Goal: Navigation & Orientation: Find specific page/section

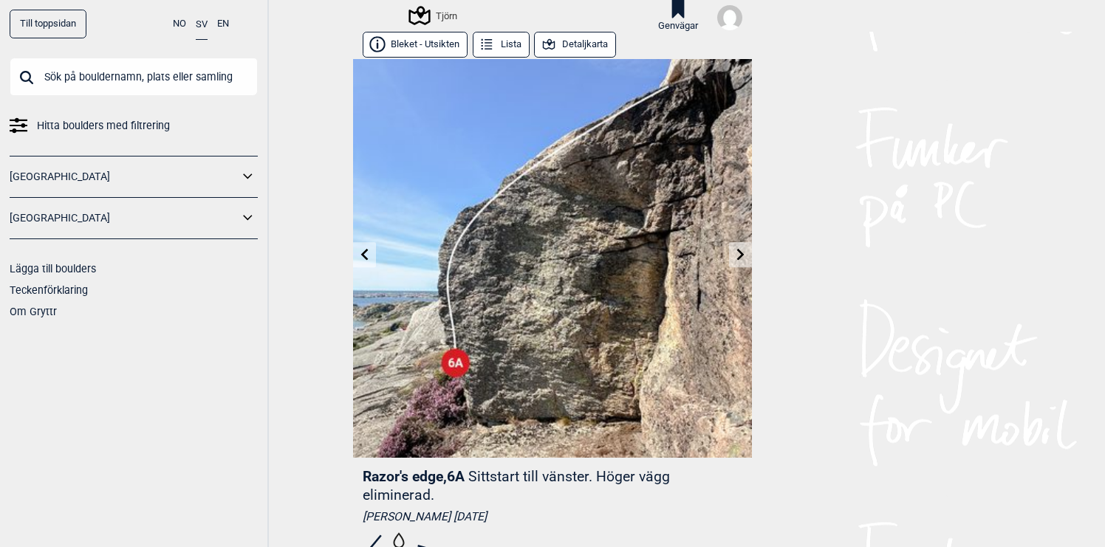
click at [365, 251] on icon at bounding box center [365, 255] width 12 height 12
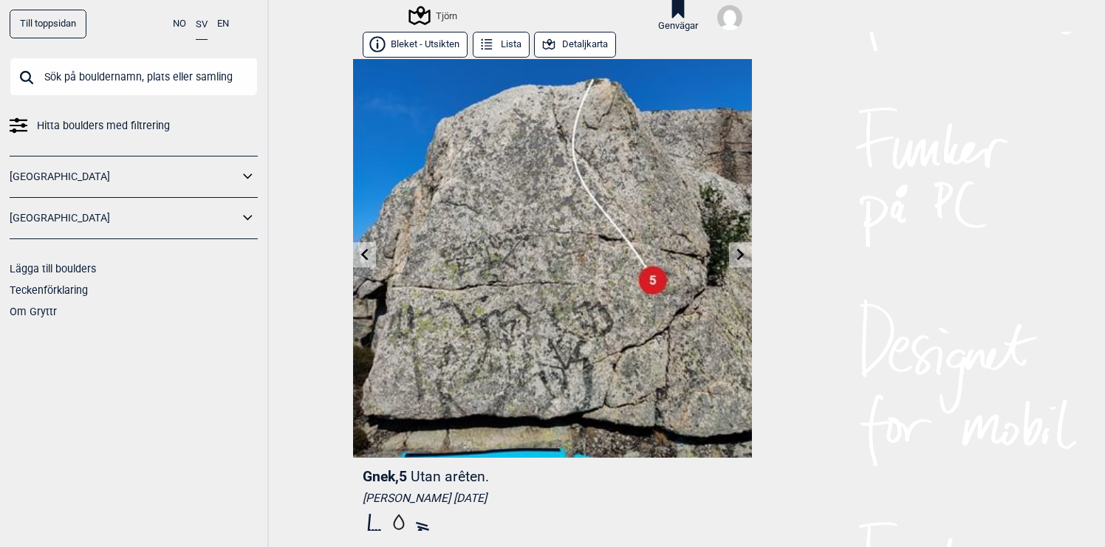
click at [365, 251] on icon at bounding box center [365, 255] width 12 height 12
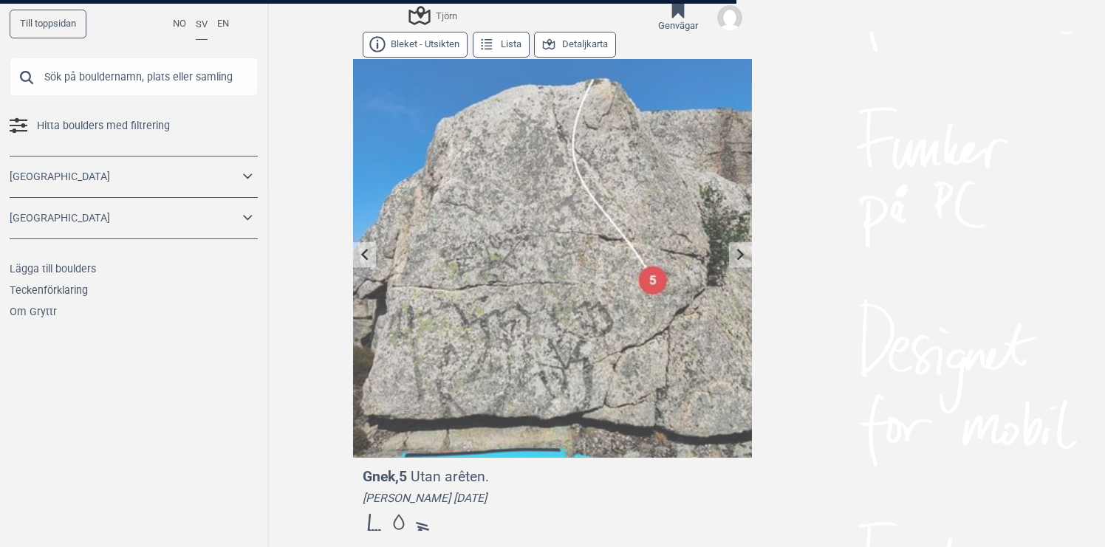
click at [365, 251] on div at bounding box center [552, 273] width 1105 height 547
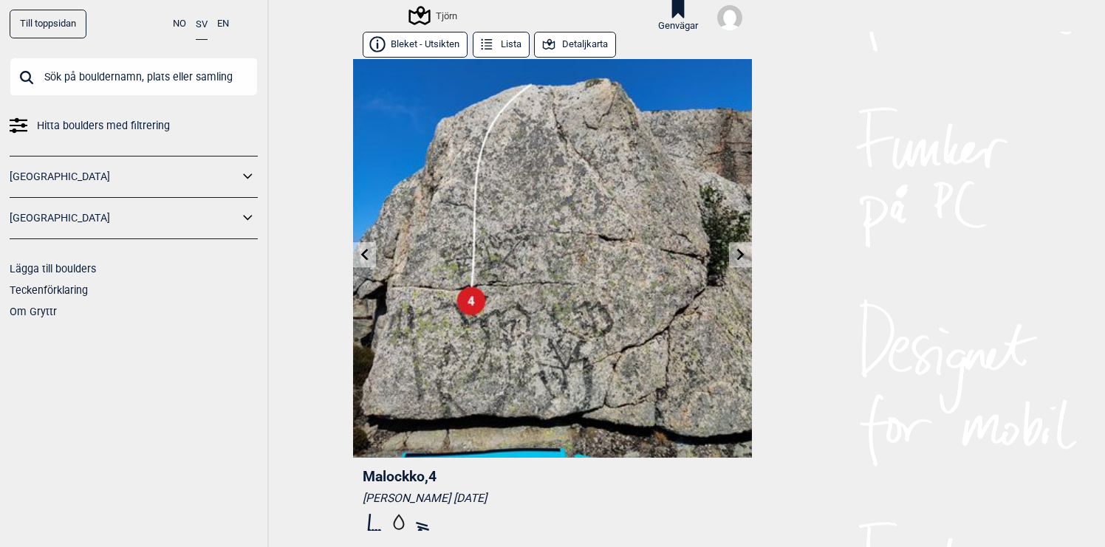
click at [366, 252] on icon at bounding box center [364, 255] width 7 height 12
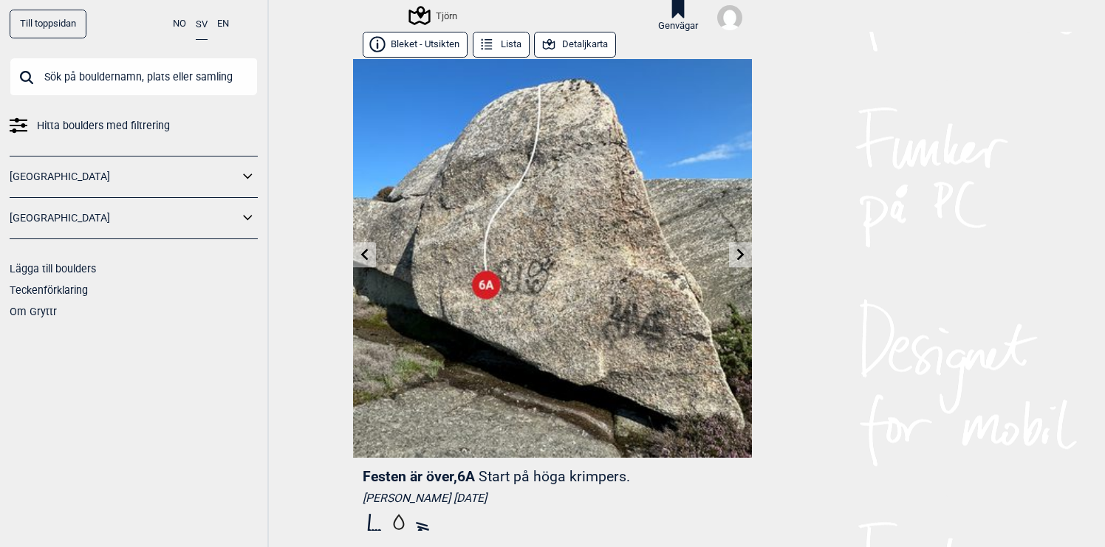
click at [366, 256] on icon at bounding box center [365, 255] width 12 height 12
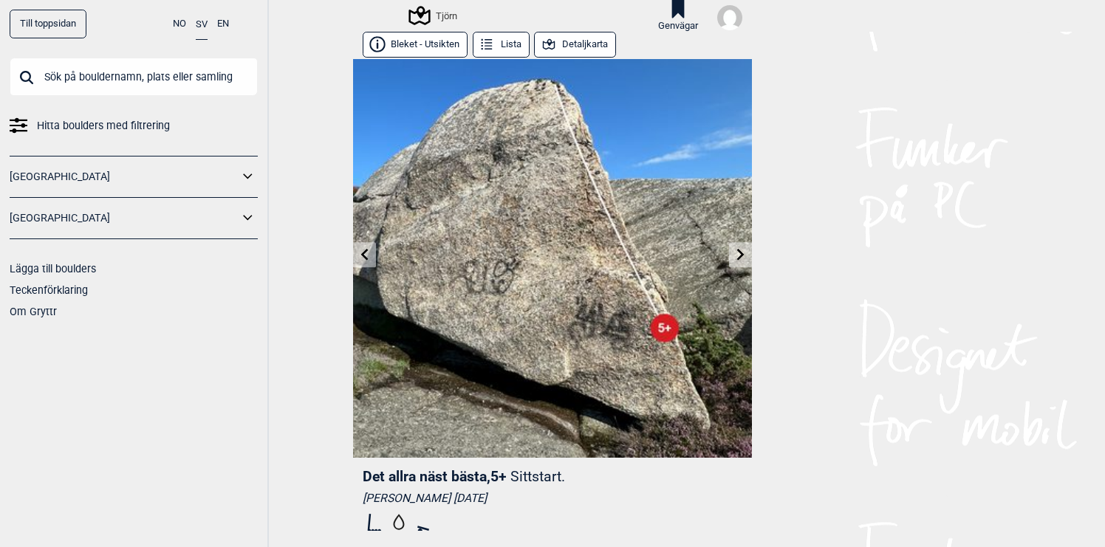
click at [366, 254] on icon at bounding box center [365, 255] width 12 height 12
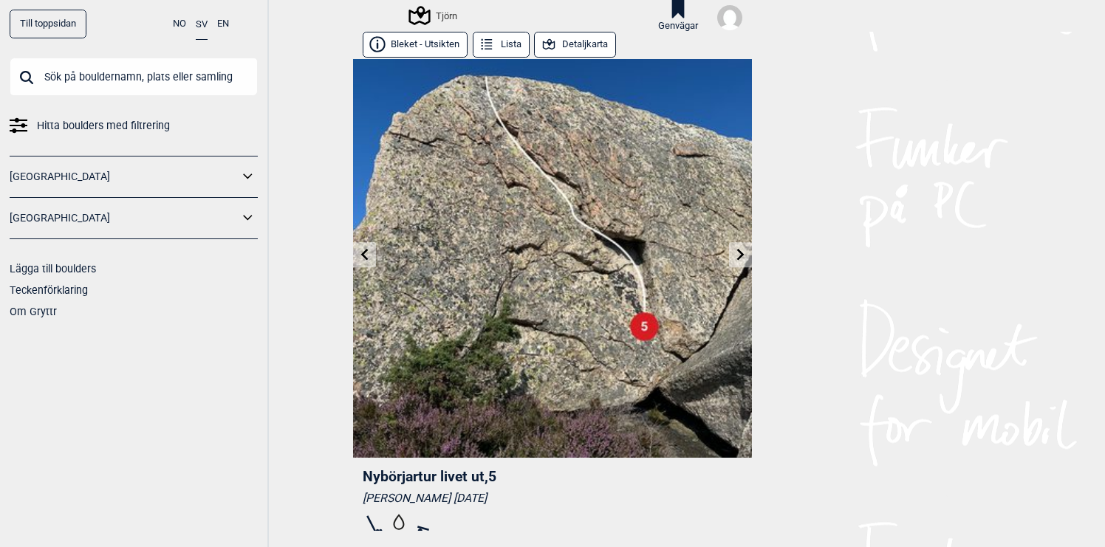
click at [366, 254] on icon at bounding box center [365, 255] width 12 height 12
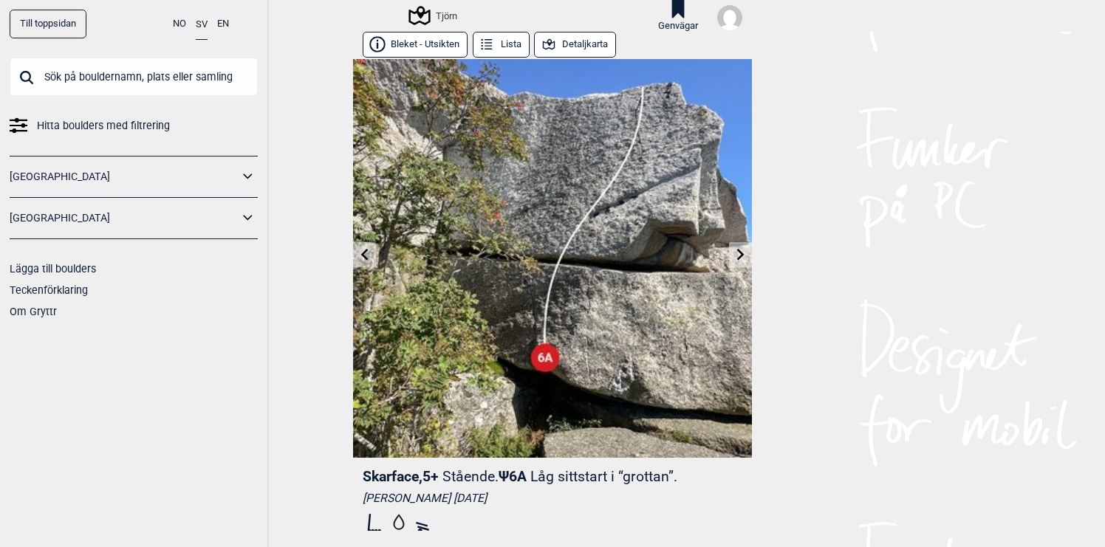
click at [366, 254] on icon at bounding box center [365, 255] width 12 height 12
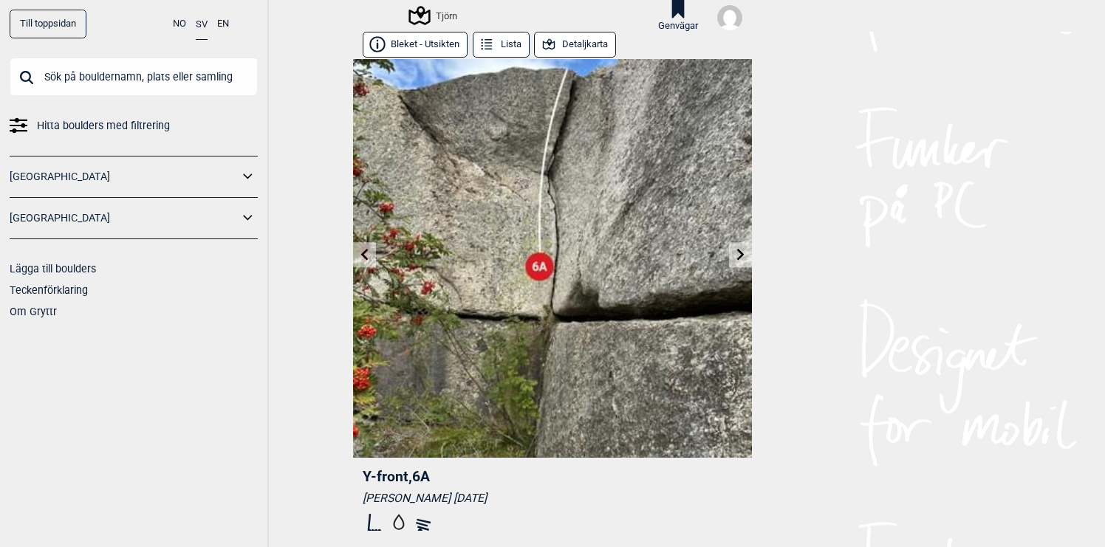
click at [366, 254] on icon at bounding box center [365, 255] width 12 height 12
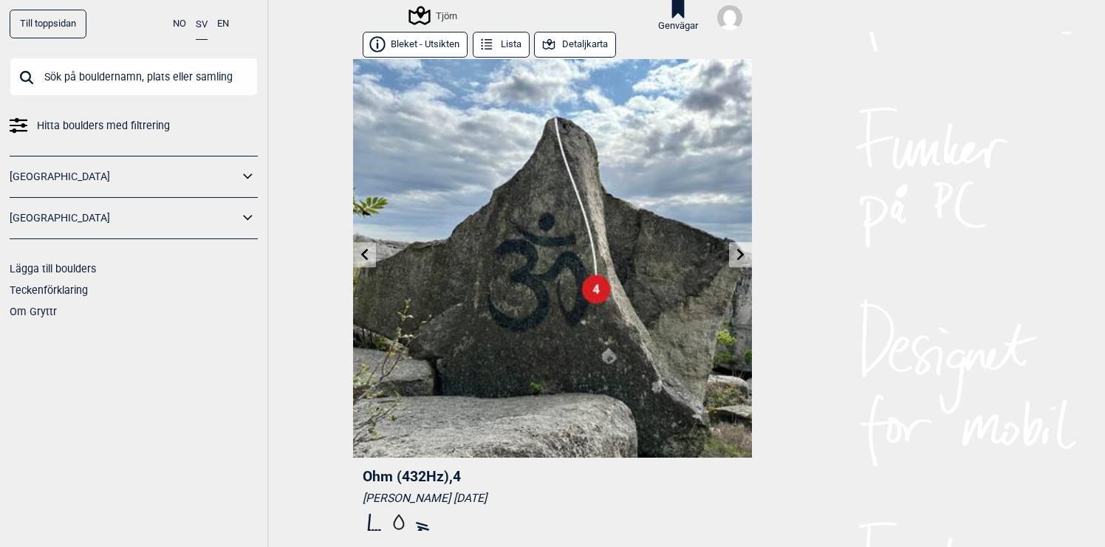
click at [366, 254] on icon at bounding box center [365, 255] width 12 height 12
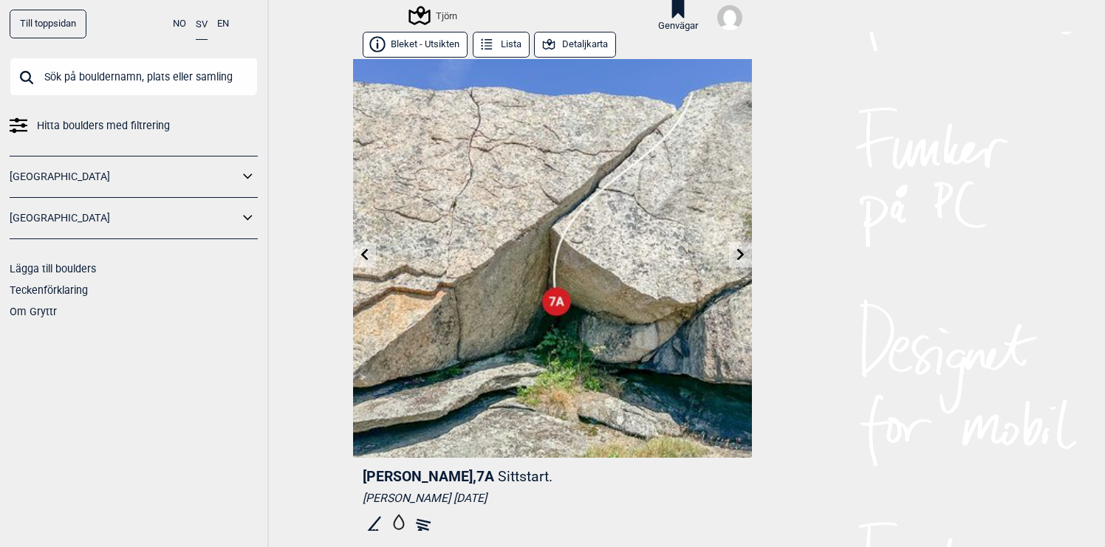
click at [546, 265] on img at bounding box center [552, 258] width 399 height 399
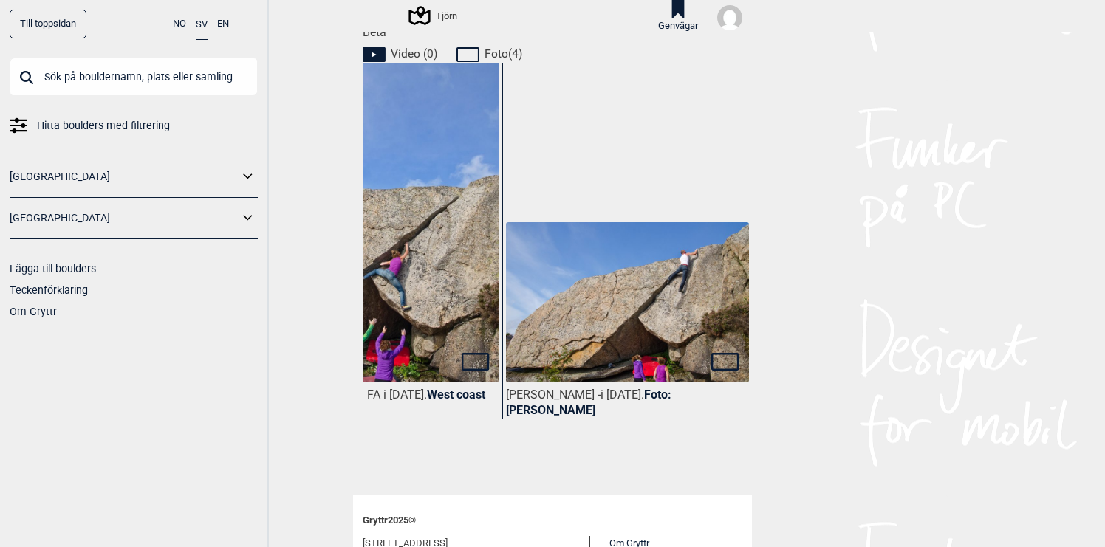
scroll to position [679, 0]
click at [423, 366] on img at bounding box center [377, 229] width 243 height 367
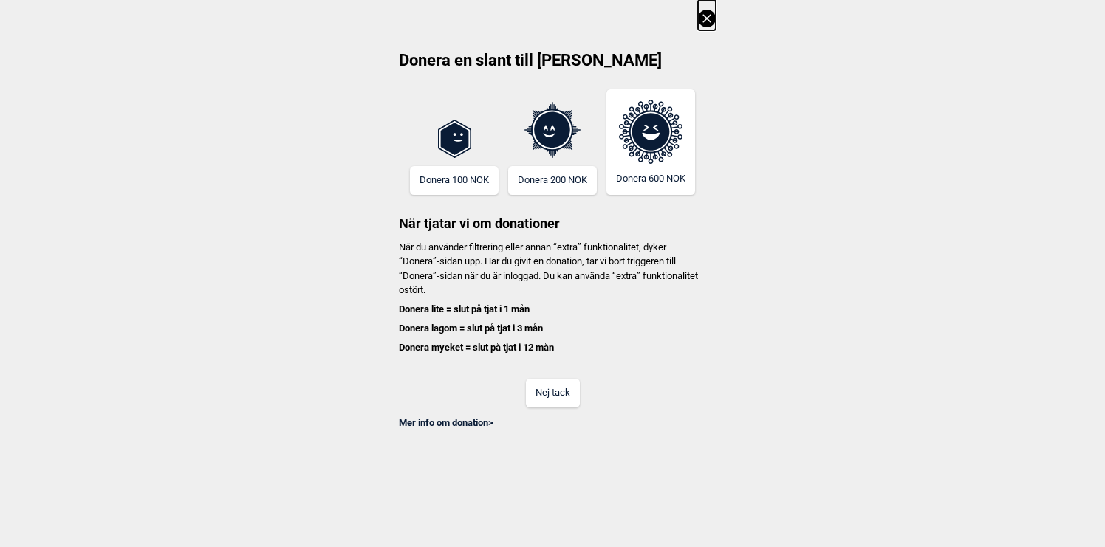
click at [549, 395] on button "Nej tack" at bounding box center [553, 393] width 54 height 29
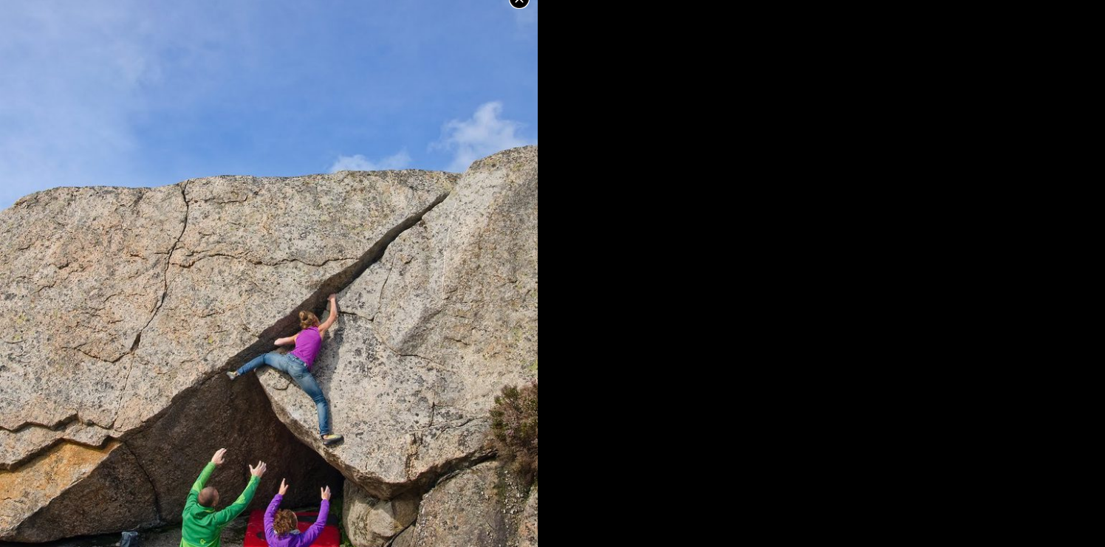
scroll to position [0, 0]
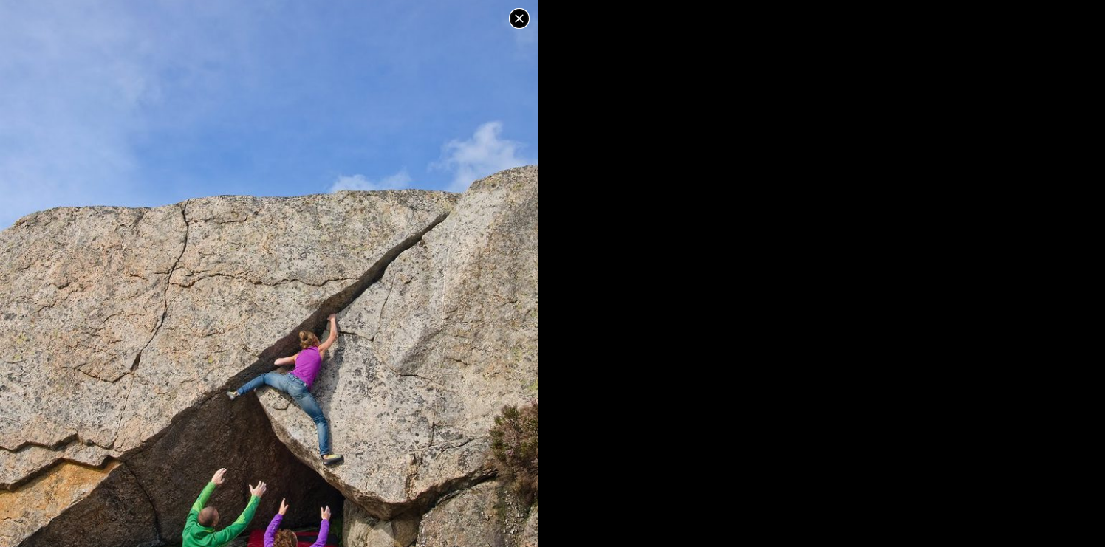
click at [521, 19] on icon at bounding box center [519, 19] width 18 height 18
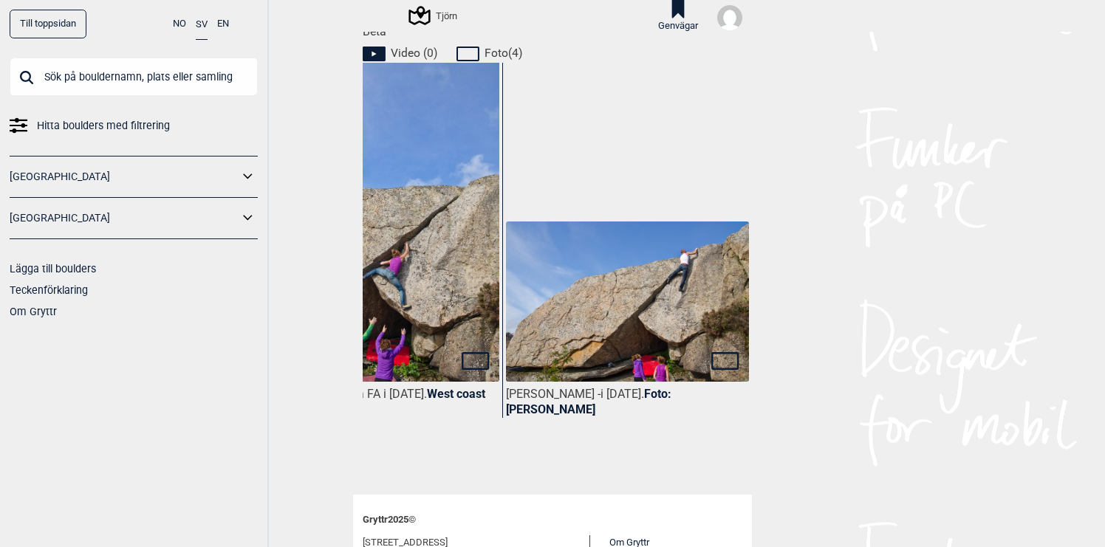
click at [590, 304] on img at bounding box center [627, 302] width 243 height 161
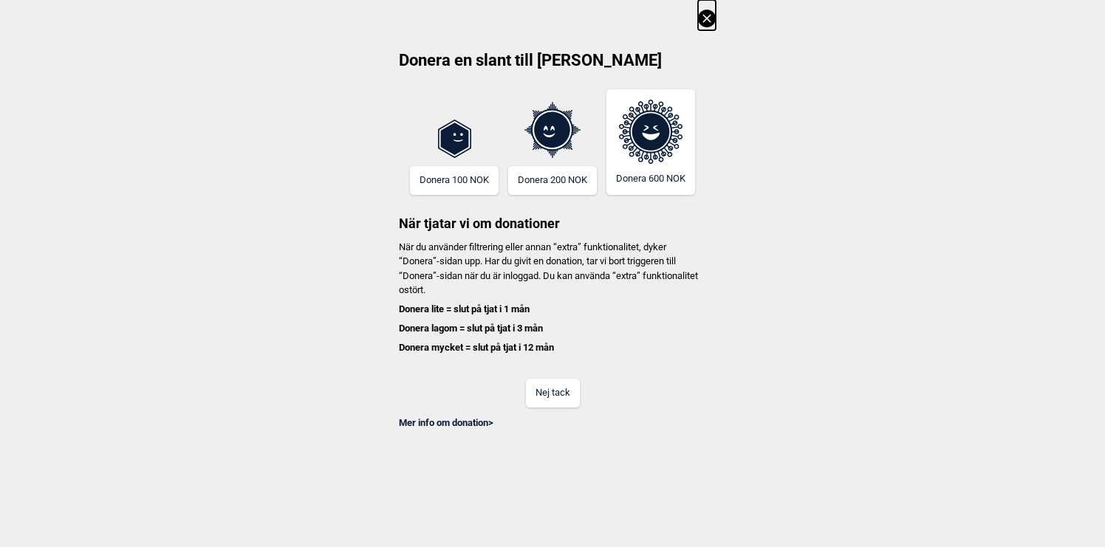
click at [558, 397] on button "Nej tack" at bounding box center [553, 393] width 54 height 29
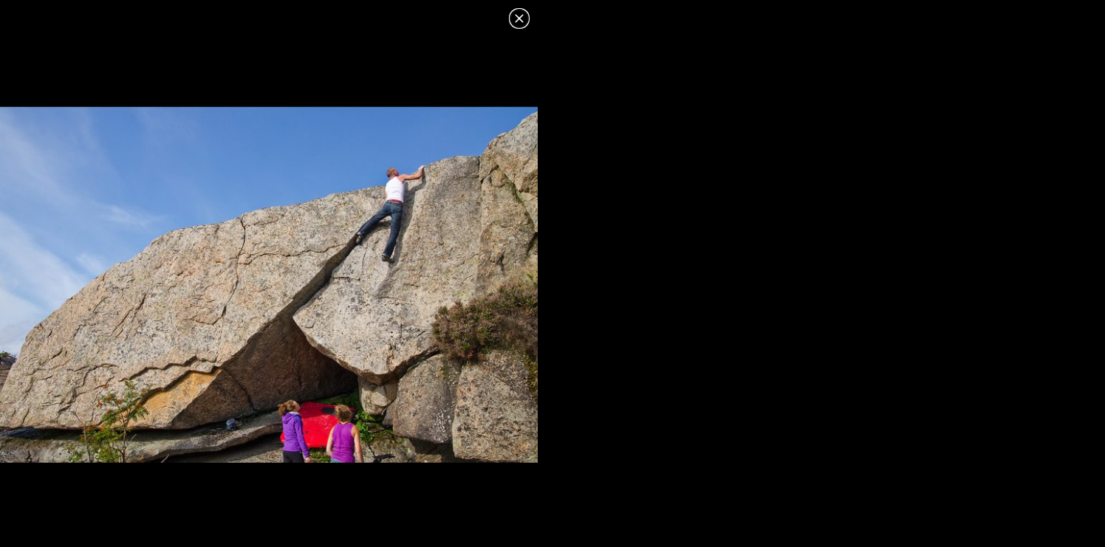
click at [520, 18] on icon at bounding box center [519, 18] width 8 height 8
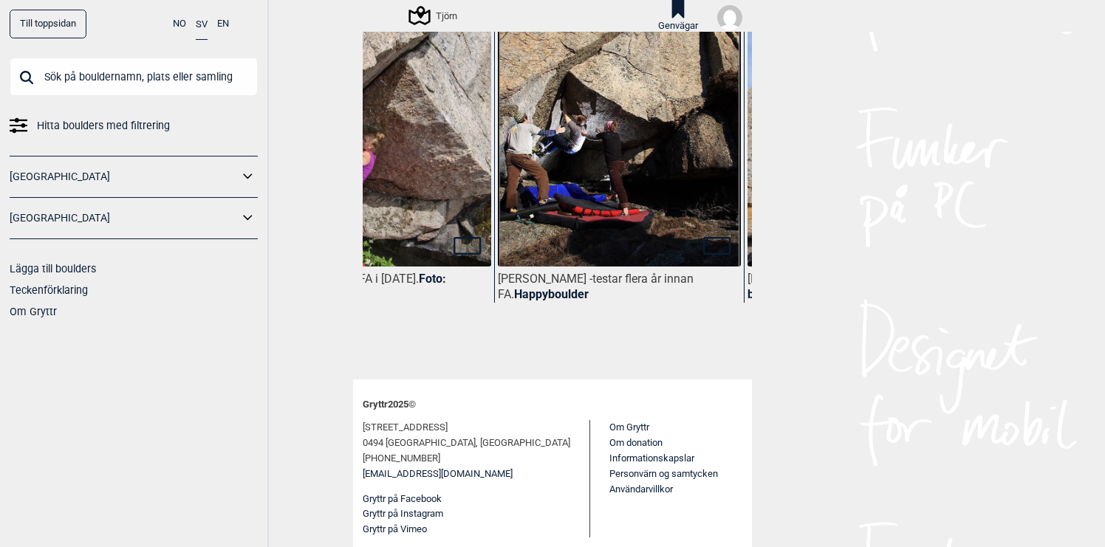
scroll to position [0, 115]
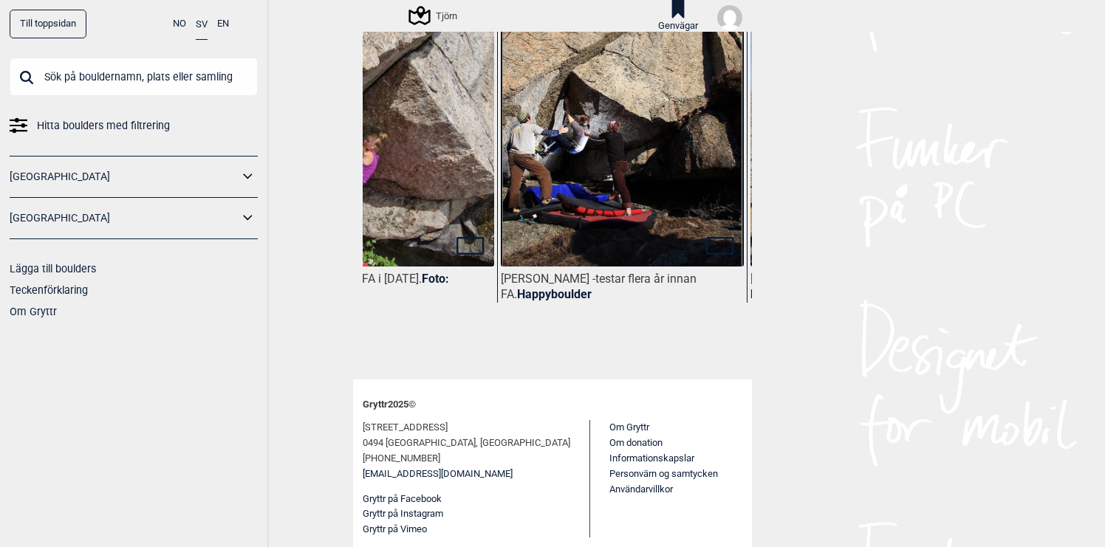
click at [614, 269] on img at bounding box center [622, 112] width 243 height 363
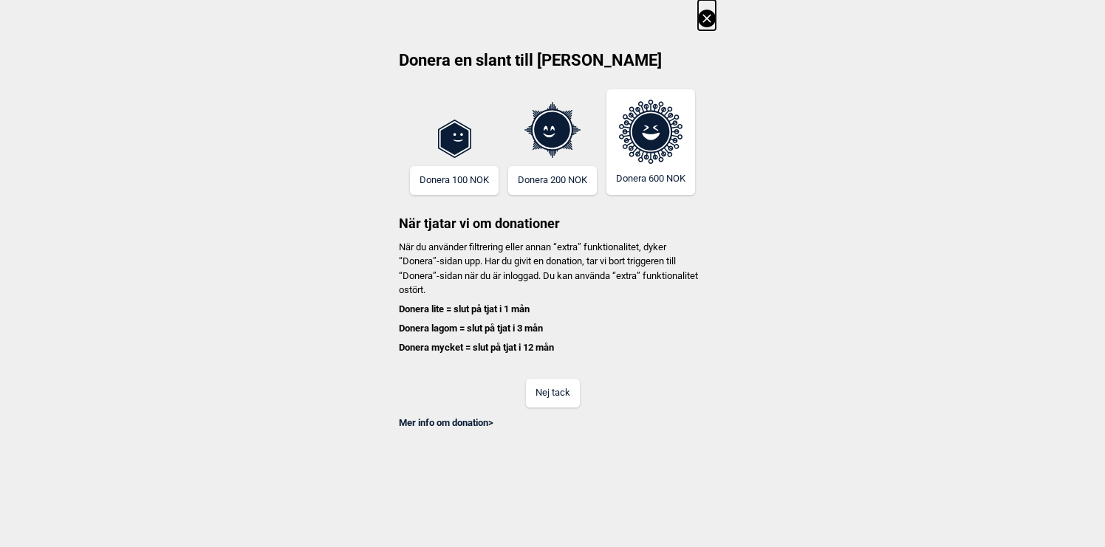
click at [561, 388] on button "Nej tack" at bounding box center [553, 393] width 54 height 29
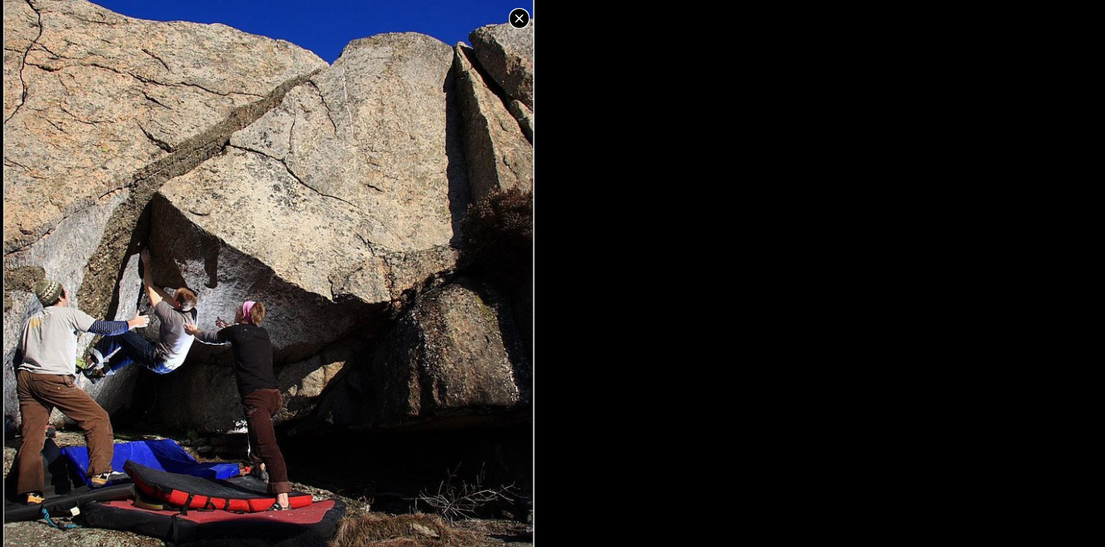
click at [521, 18] on icon at bounding box center [519, 18] width 8 height 8
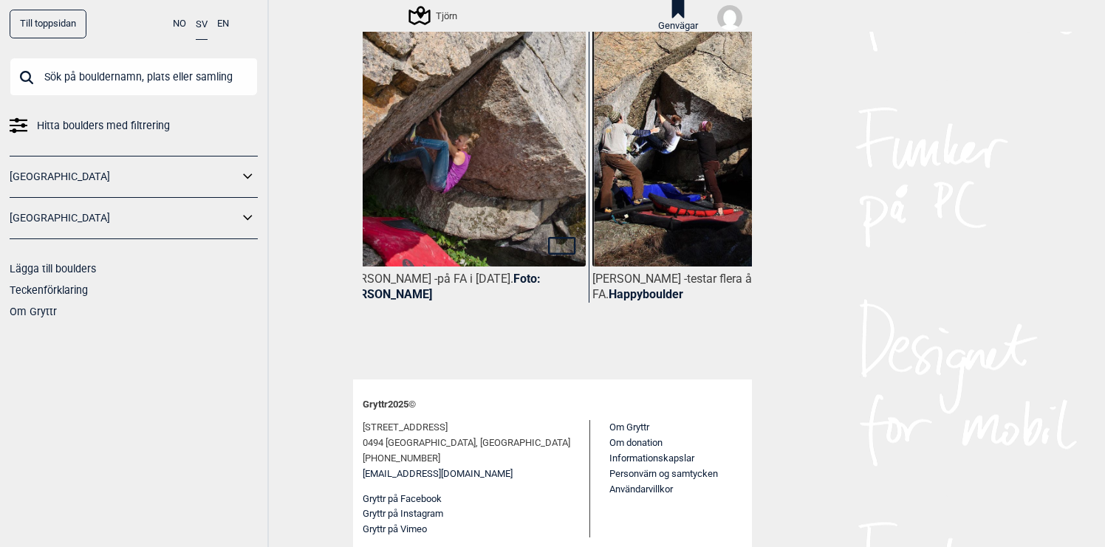
scroll to position [0, 0]
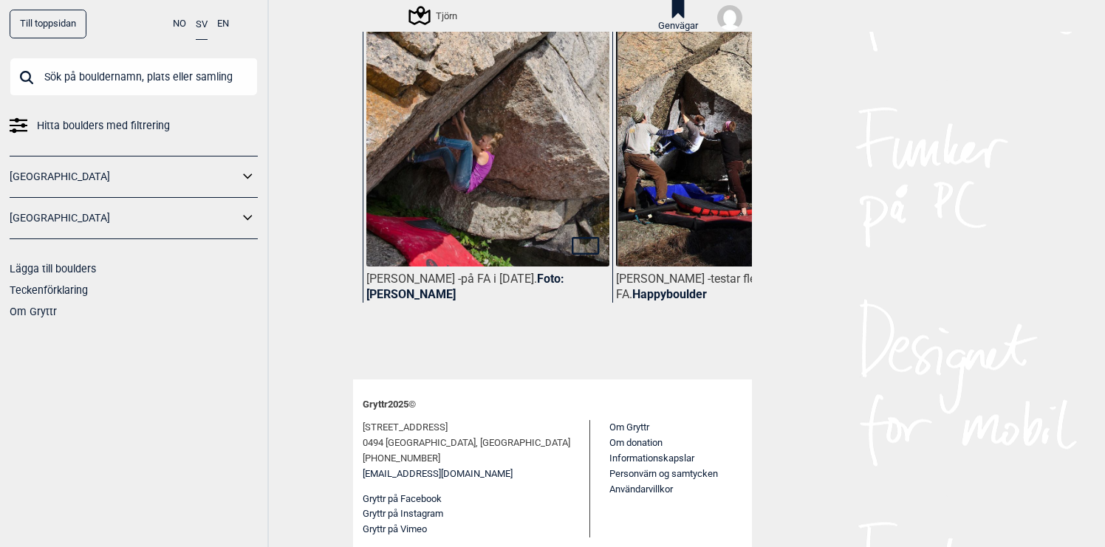
click at [444, 169] on img at bounding box center [487, 114] width 243 height 367
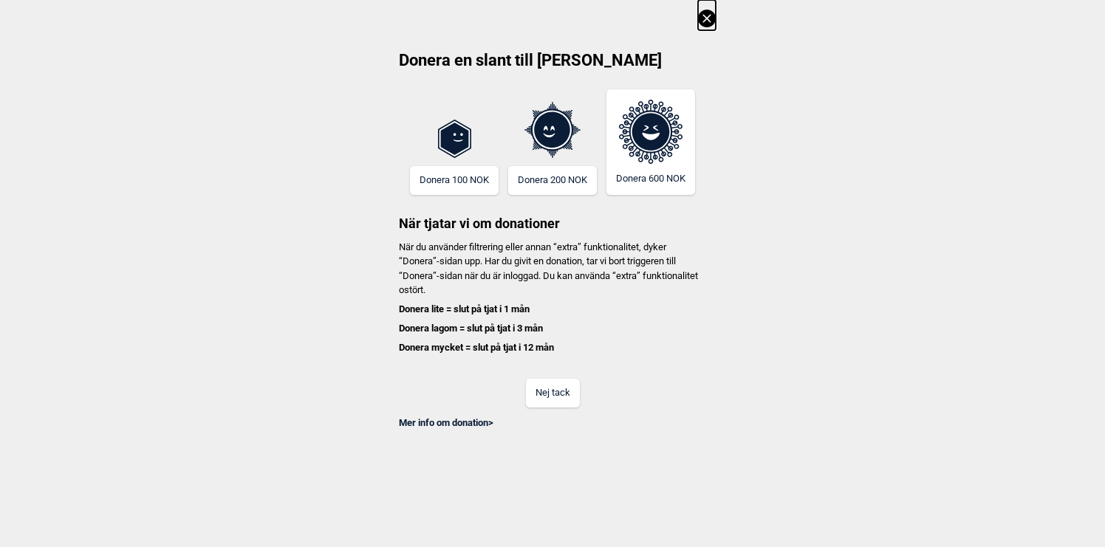
click at [555, 391] on button "Nej tack" at bounding box center [553, 393] width 54 height 29
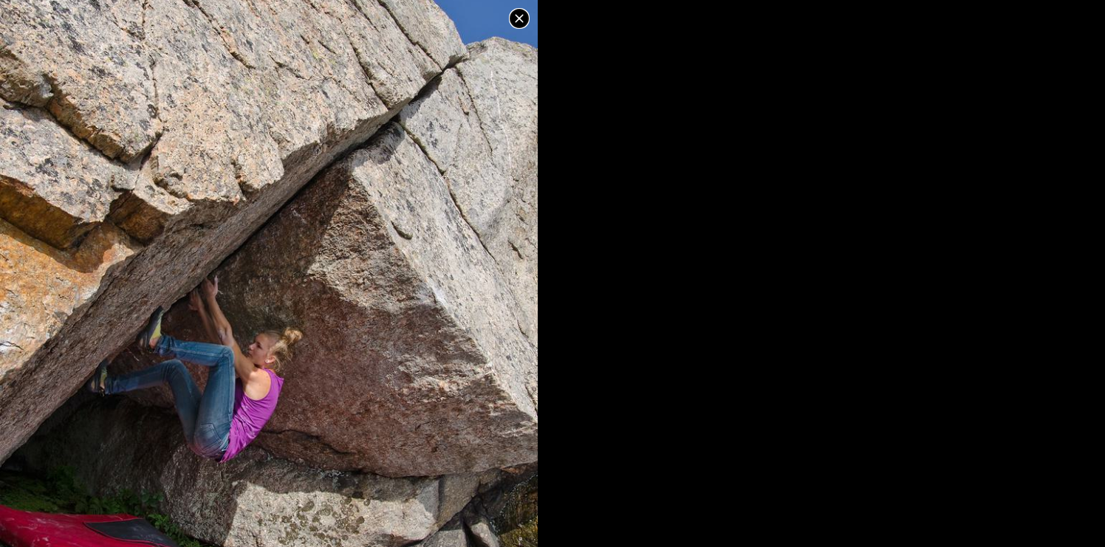
click at [519, 17] on icon at bounding box center [519, 19] width 18 height 18
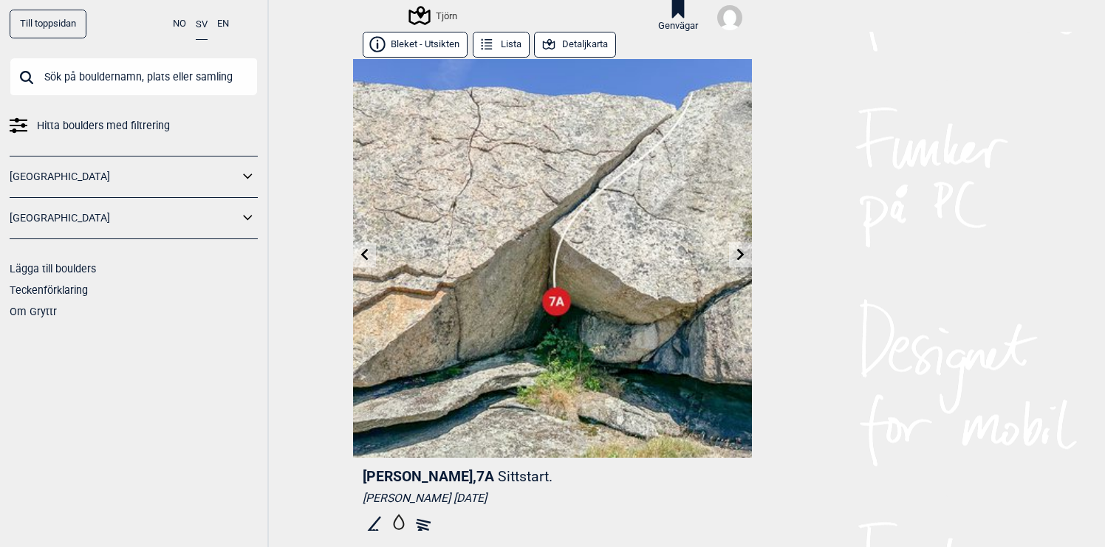
click at [738, 257] on icon at bounding box center [741, 255] width 12 height 12
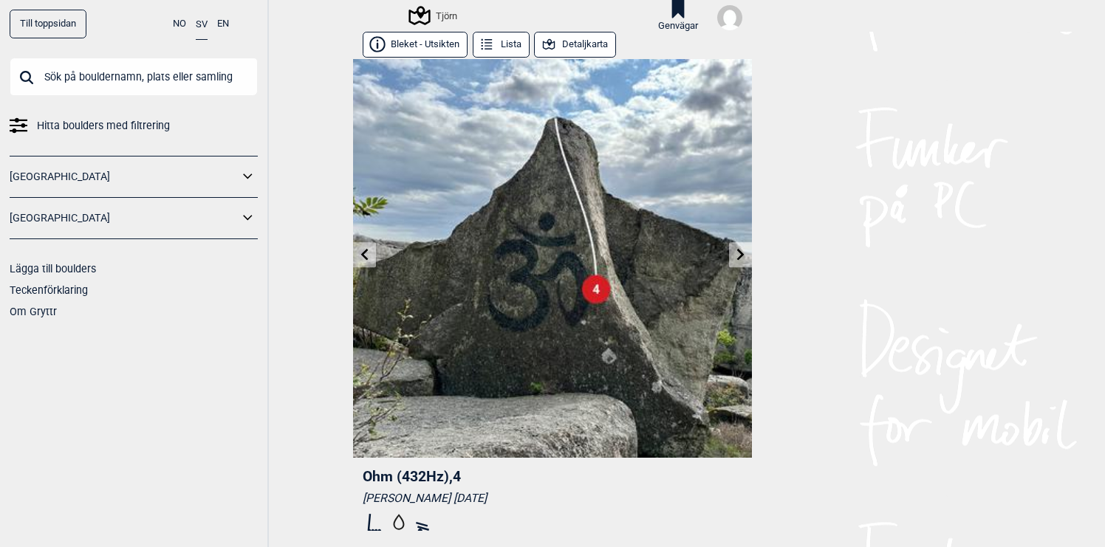
click at [738, 257] on icon at bounding box center [741, 255] width 12 height 12
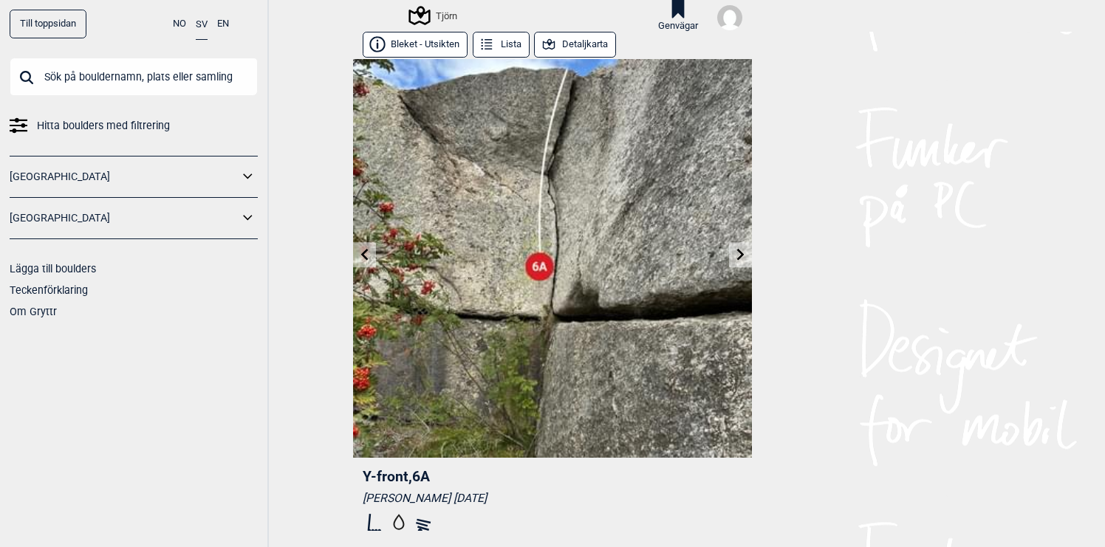
click at [738, 257] on icon at bounding box center [741, 255] width 12 height 12
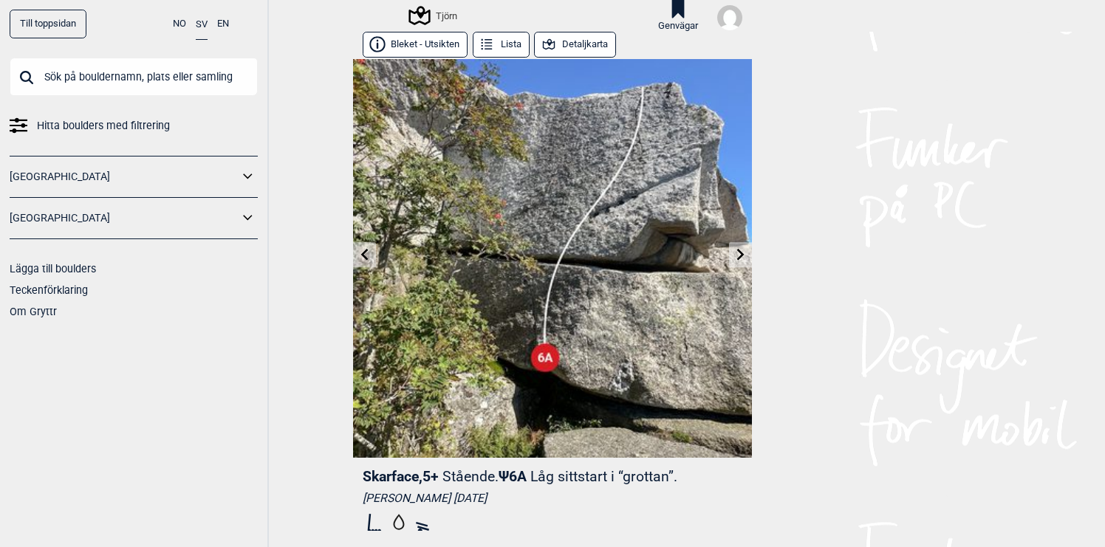
click at [738, 257] on icon at bounding box center [741, 255] width 12 height 12
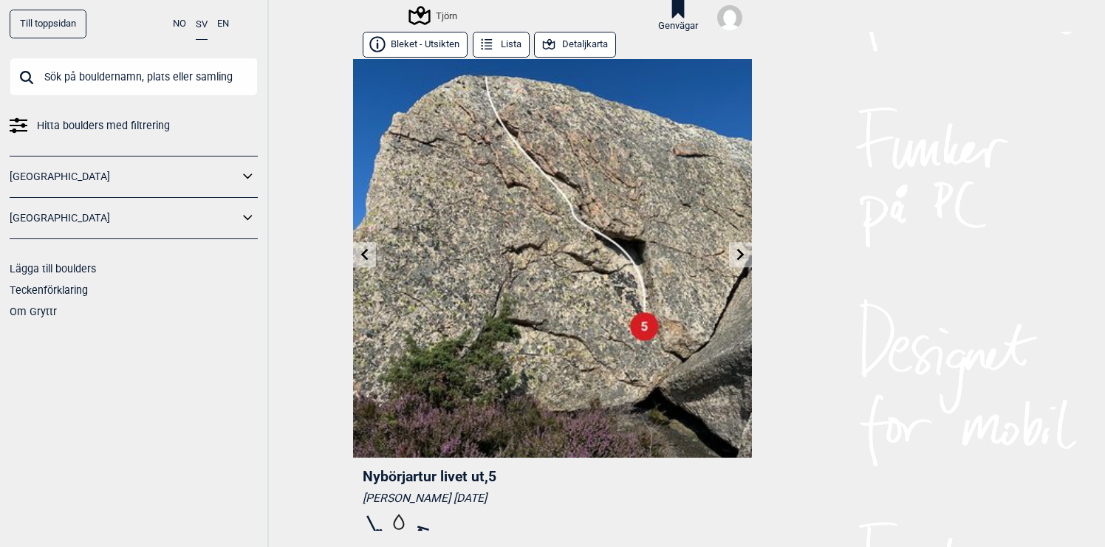
click at [738, 257] on icon at bounding box center [741, 255] width 12 height 12
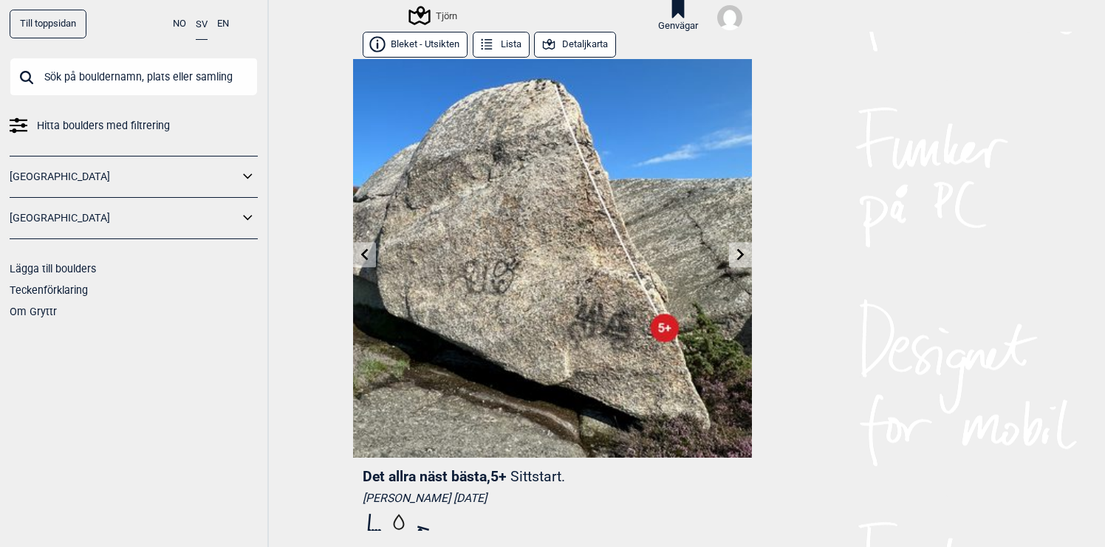
click at [738, 257] on icon at bounding box center [741, 255] width 12 height 12
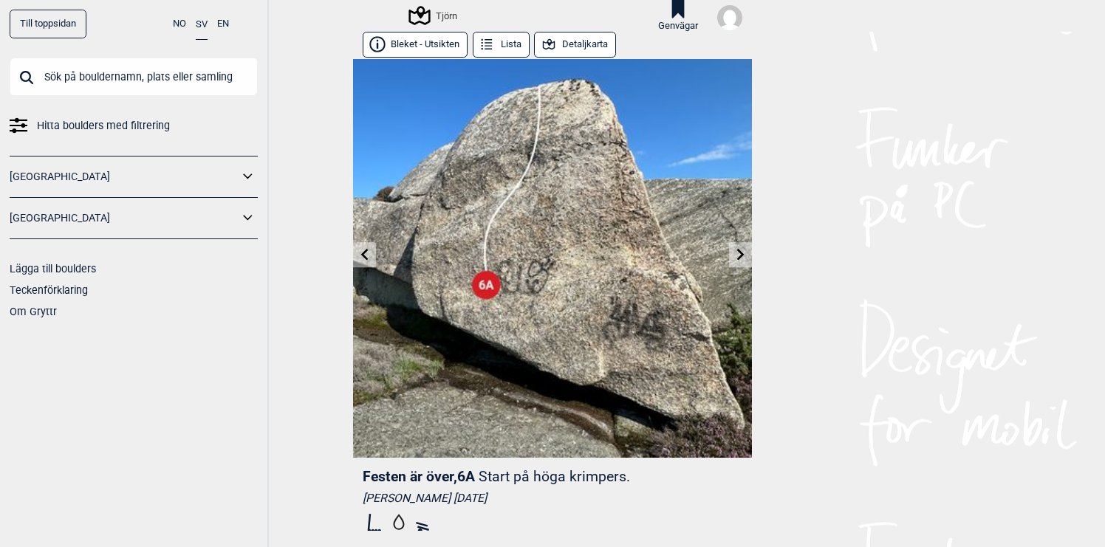
click at [738, 257] on icon at bounding box center [741, 255] width 12 height 12
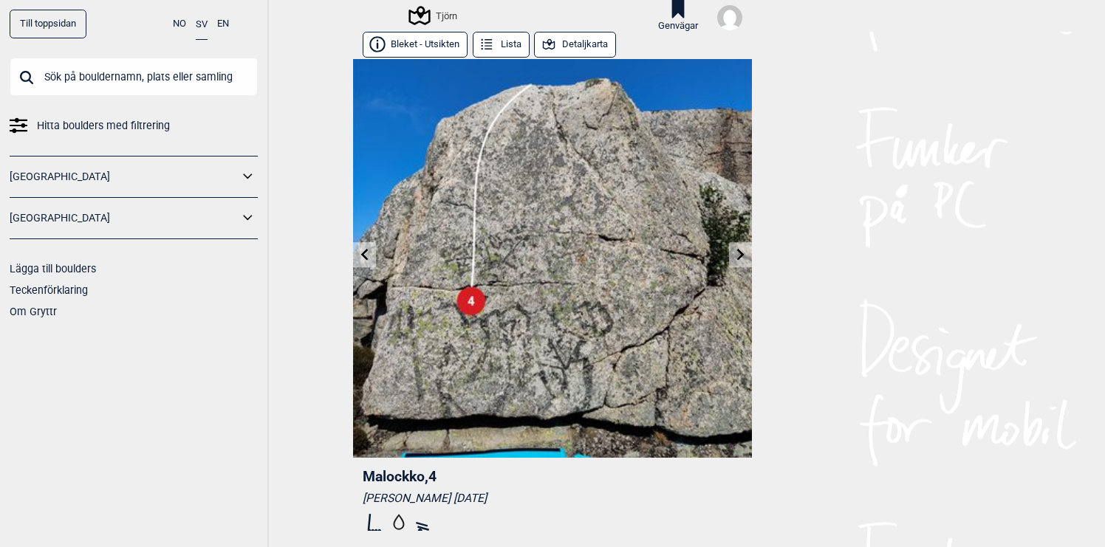
click at [738, 257] on icon at bounding box center [741, 255] width 12 height 12
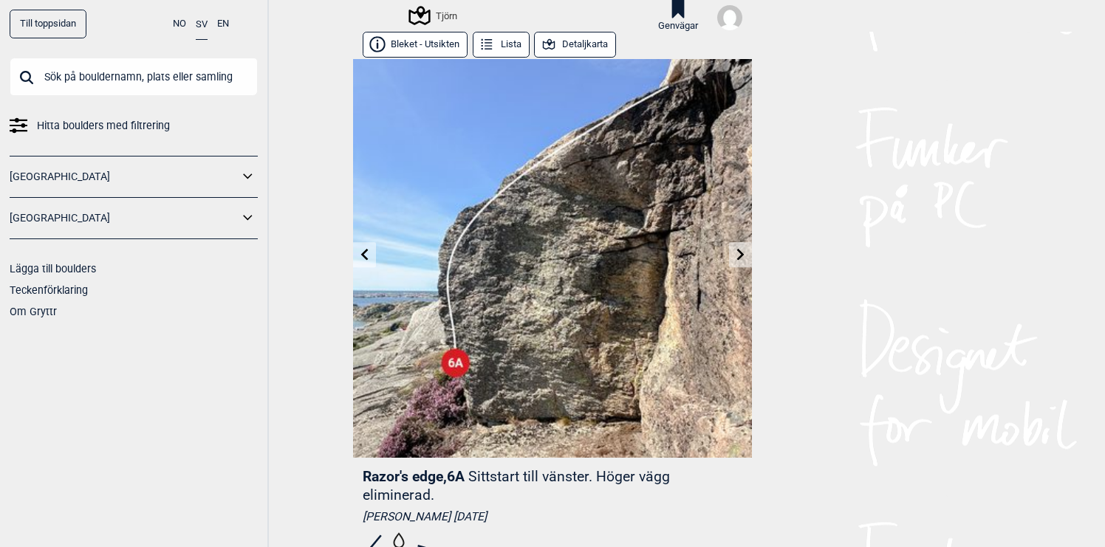
click at [738, 257] on icon at bounding box center [741, 255] width 12 height 12
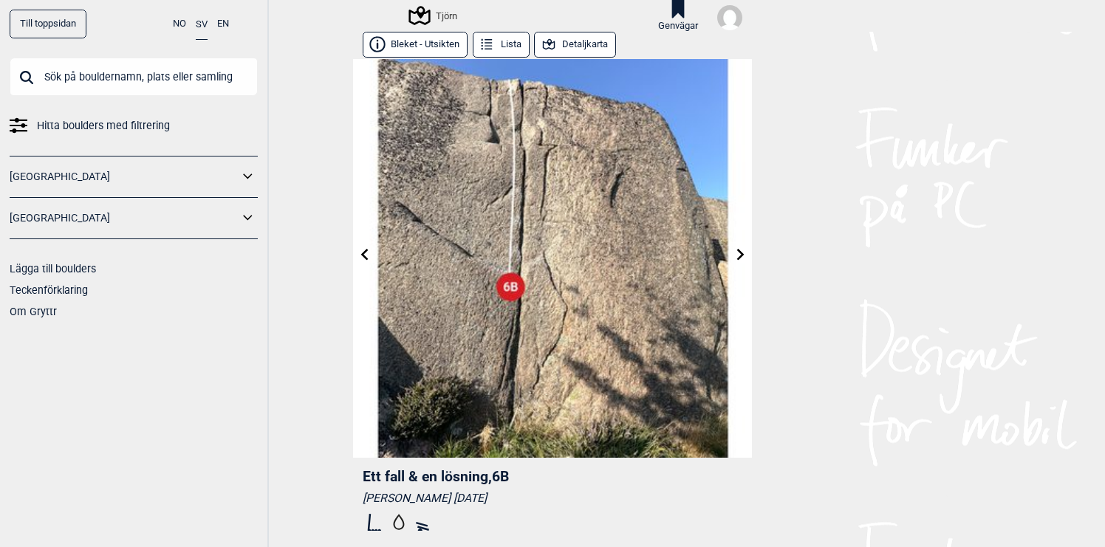
click at [738, 257] on icon at bounding box center [741, 255] width 12 height 12
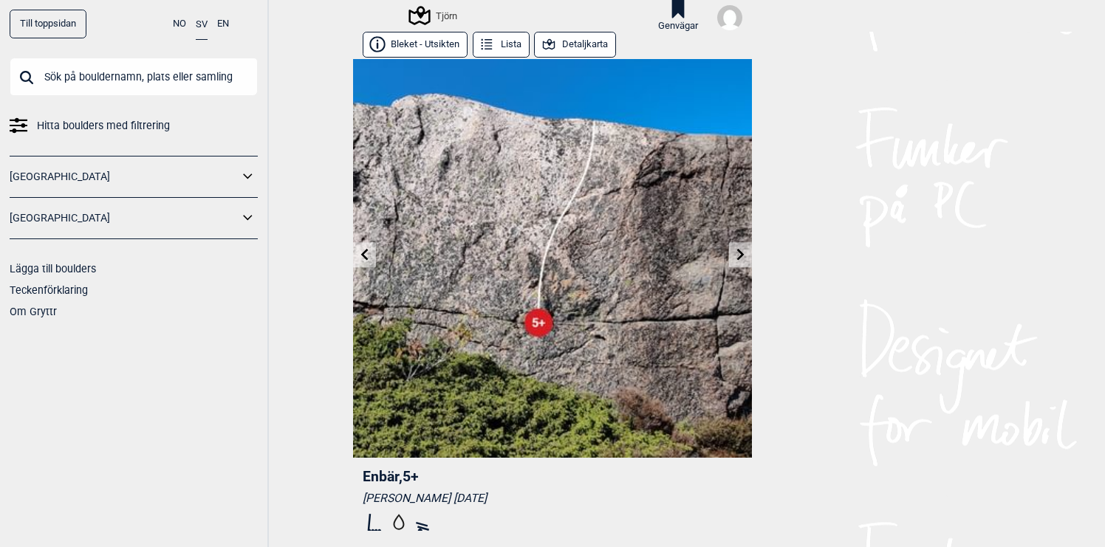
click at [738, 257] on icon at bounding box center [741, 255] width 12 height 12
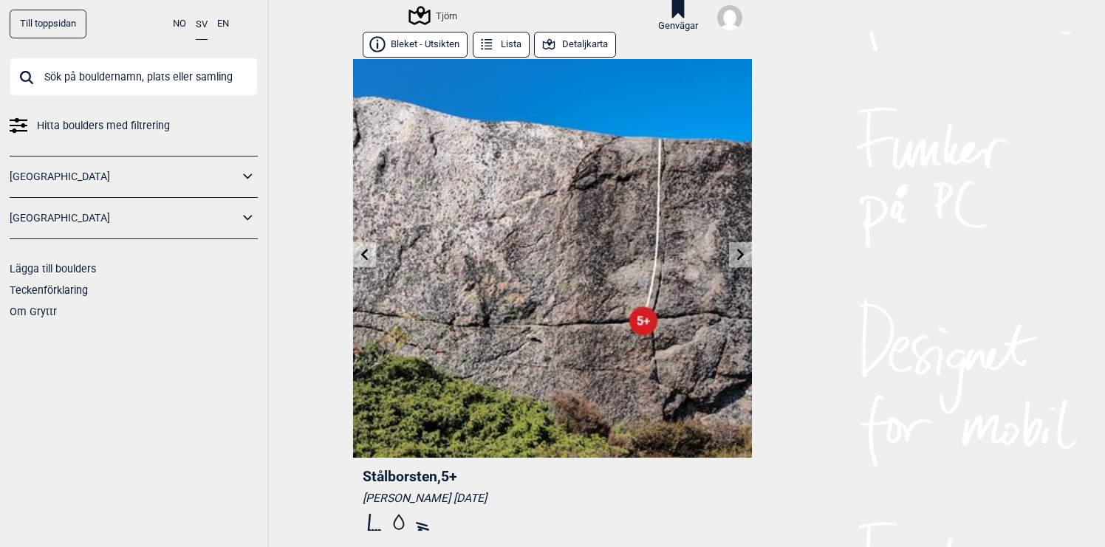
click at [738, 257] on icon at bounding box center [741, 255] width 12 height 12
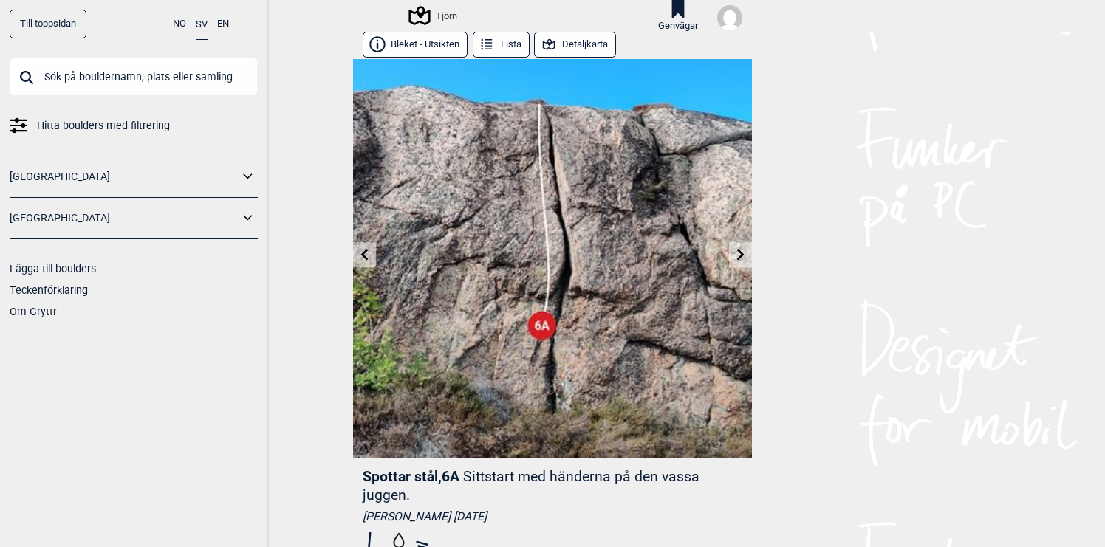
click at [738, 257] on icon at bounding box center [741, 255] width 12 height 12
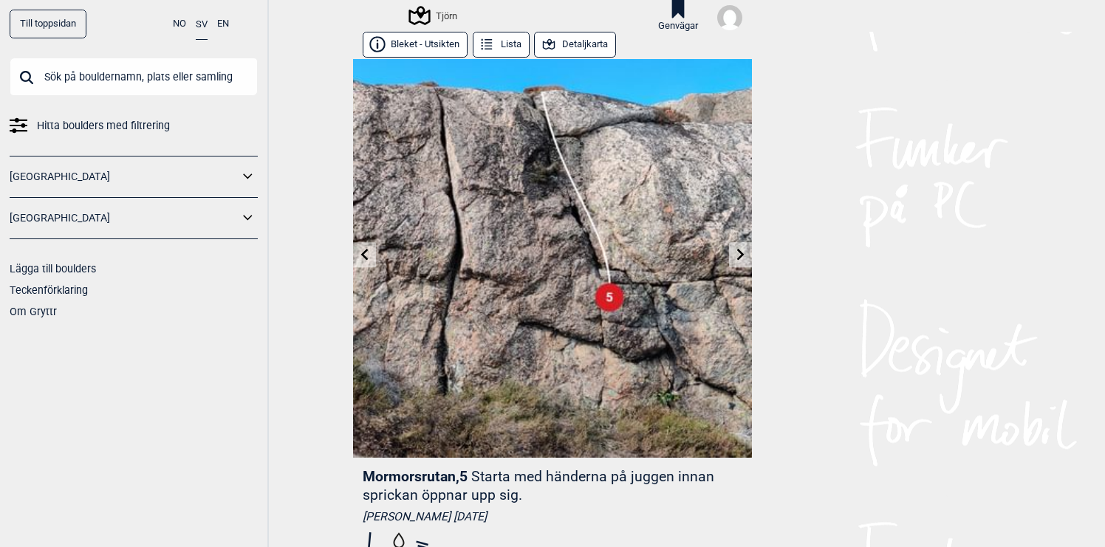
click at [738, 257] on icon at bounding box center [741, 255] width 12 height 12
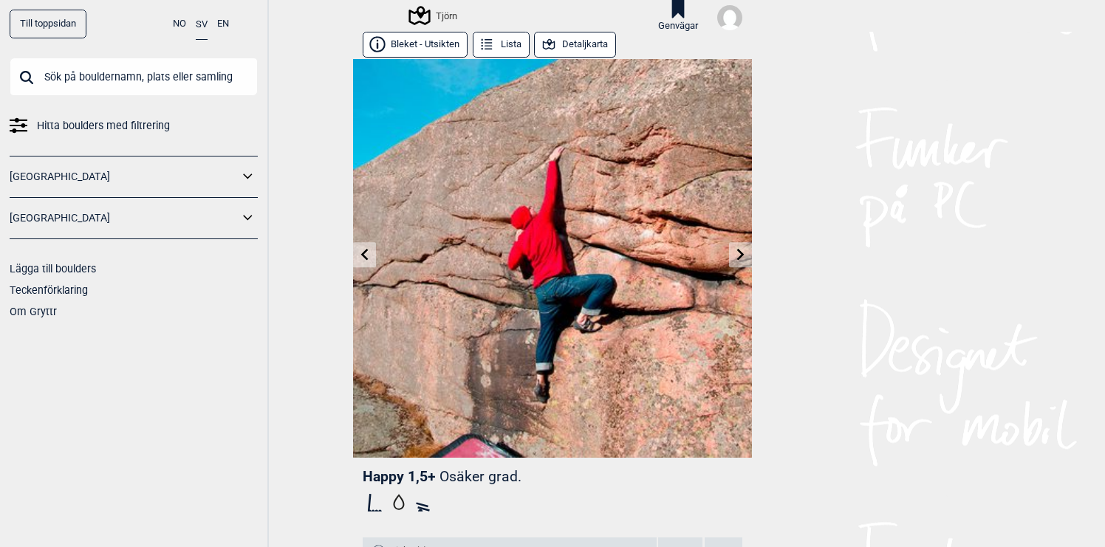
click at [738, 257] on icon at bounding box center [741, 255] width 12 height 12
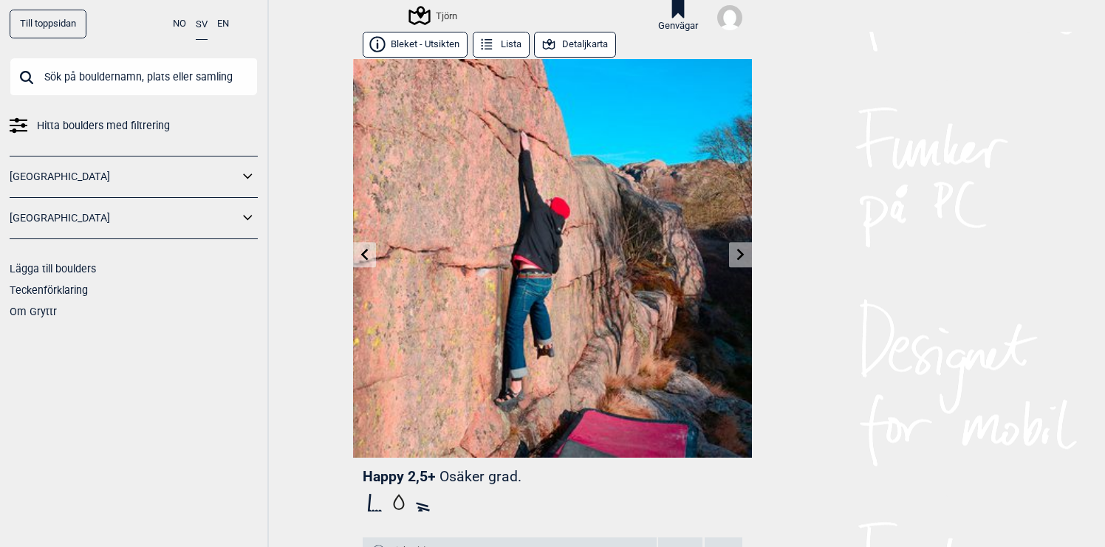
click at [738, 257] on icon at bounding box center [741, 255] width 12 height 12
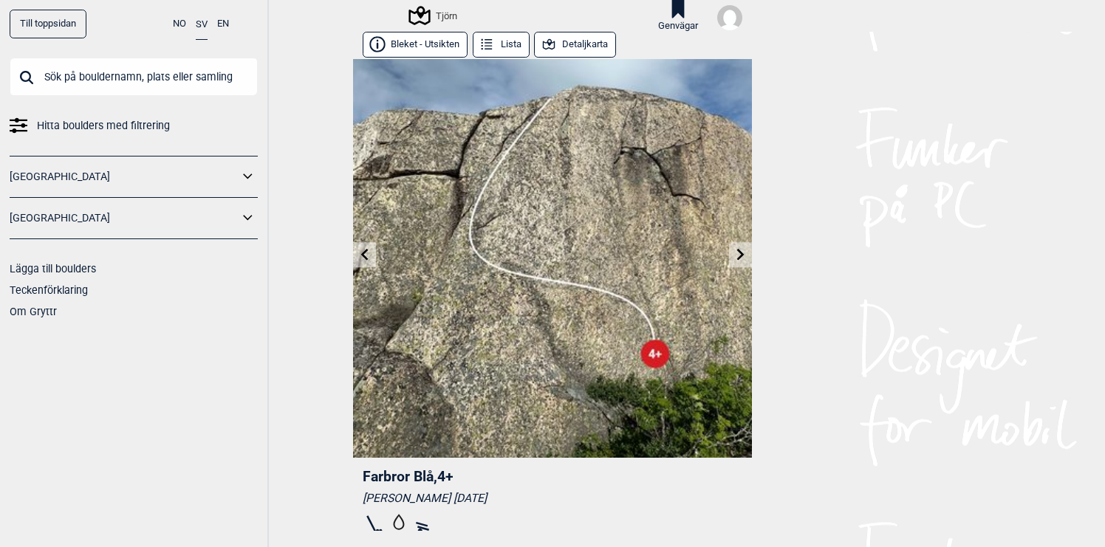
click at [738, 257] on icon at bounding box center [741, 255] width 12 height 12
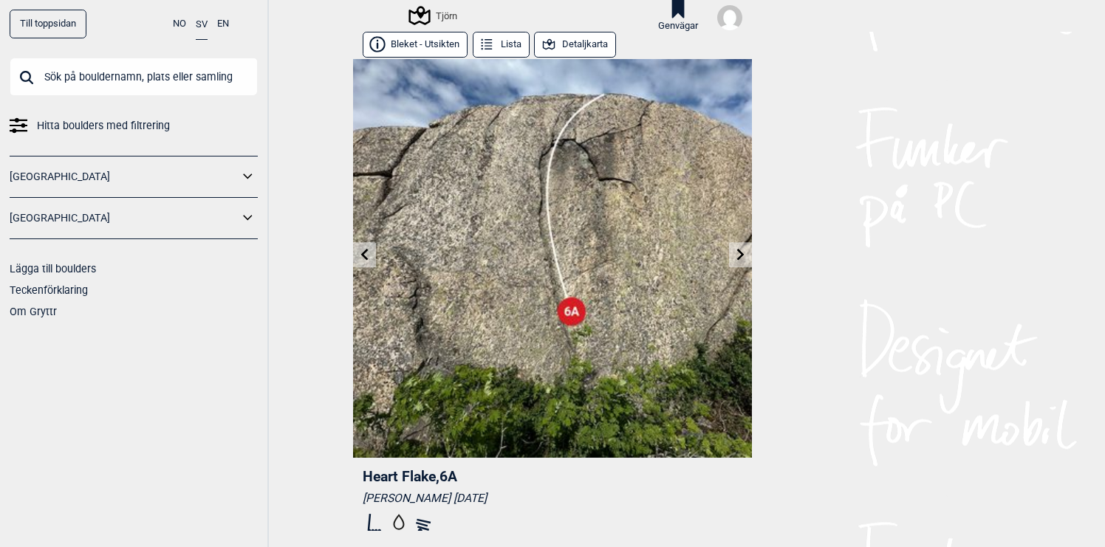
click at [738, 257] on icon at bounding box center [741, 255] width 12 height 12
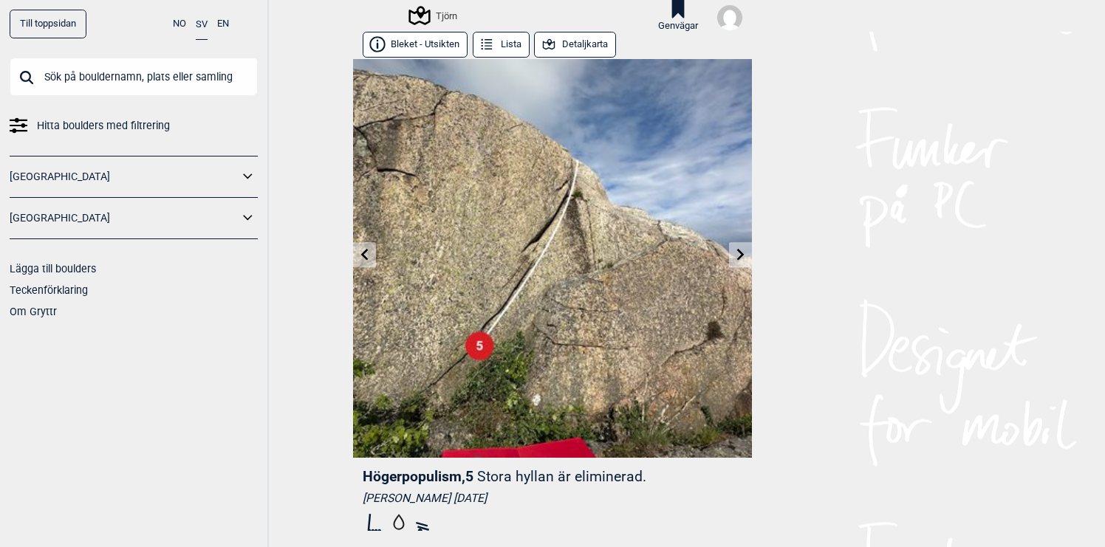
click at [360, 255] on icon at bounding box center [365, 255] width 12 height 12
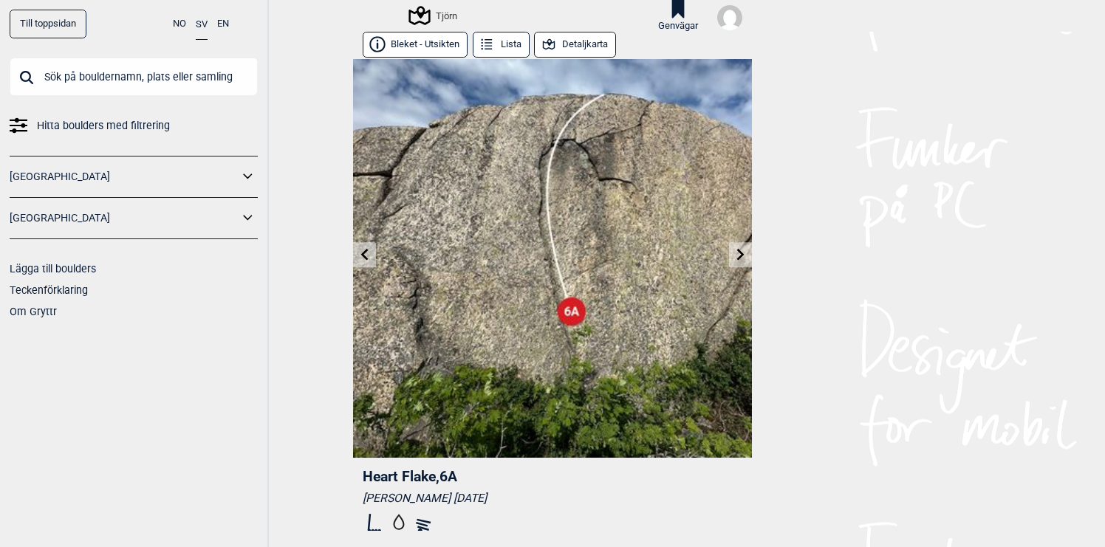
click at [737, 255] on icon at bounding box center [741, 255] width 12 height 12
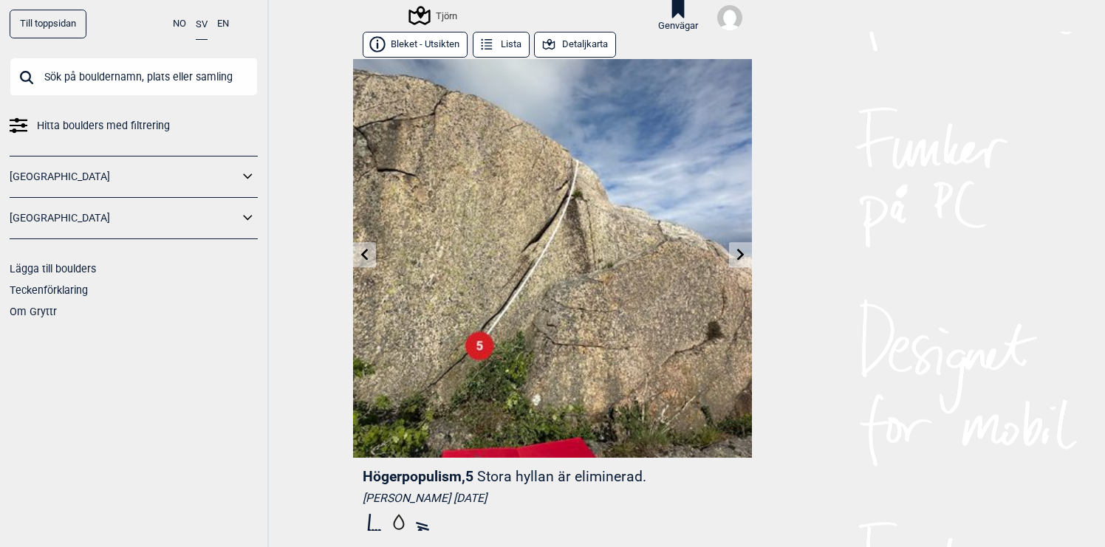
click at [737, 255] on icon at bounding box center [741, 255] width 12 height 12
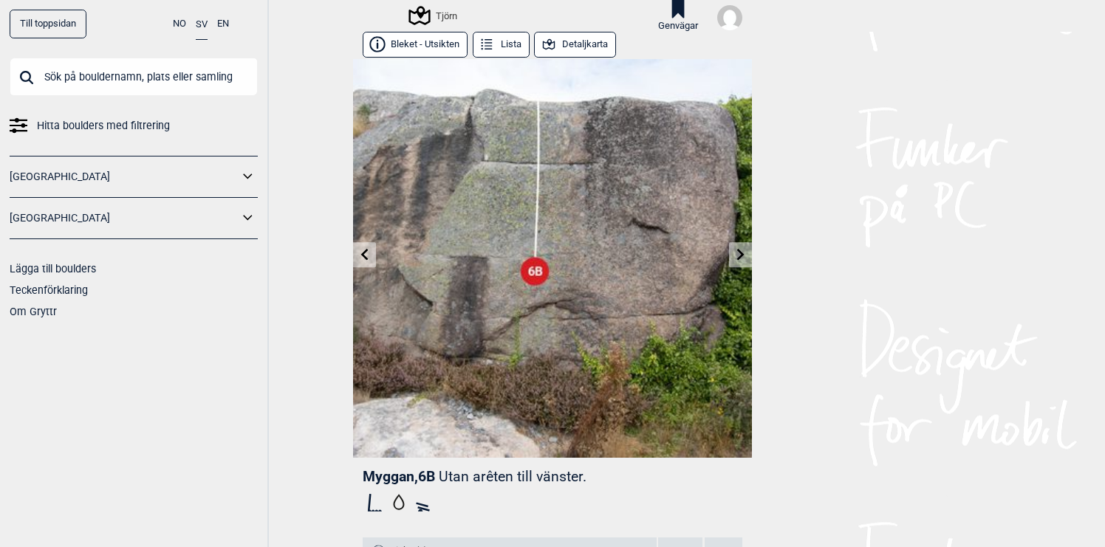
click at [737, 255] on icon at bounding box center [741, 255] width 12 height 12
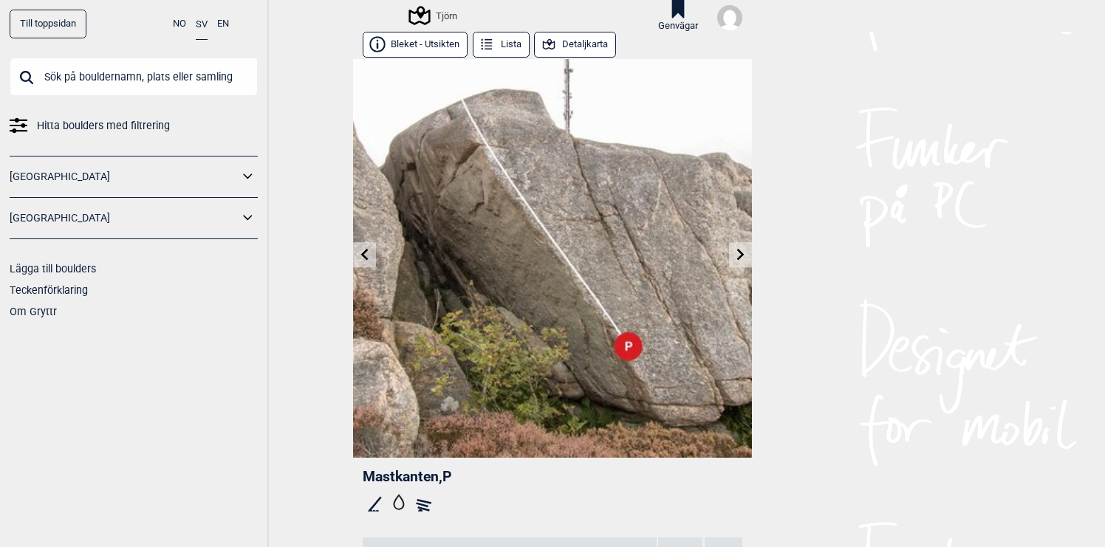
click at [737, 255] on icon at bounding box center [741, 255] width 12 height 12
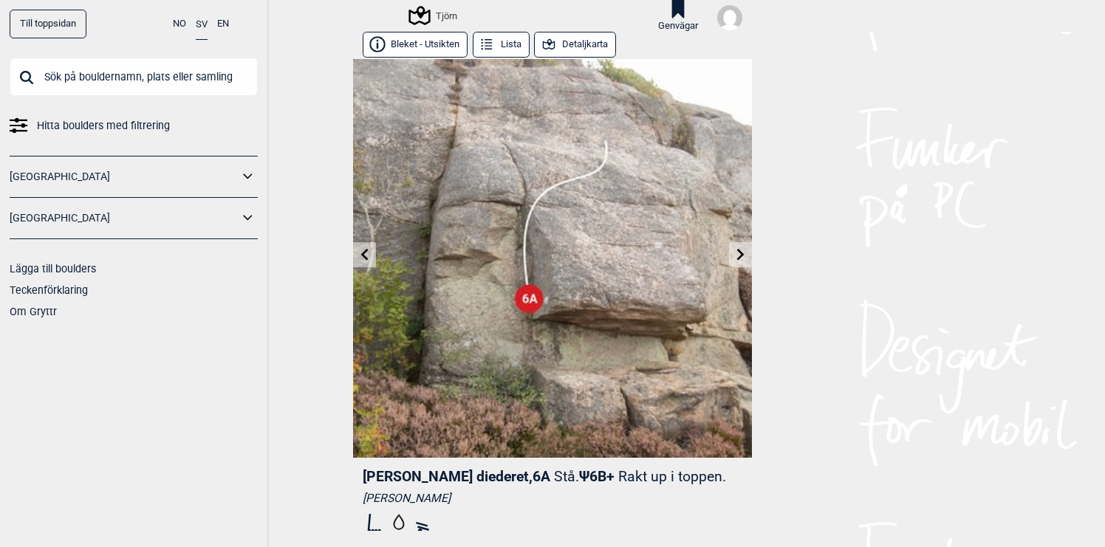
click at [737, 255] on icon at bounding box center [741, 255] width 12 height 12
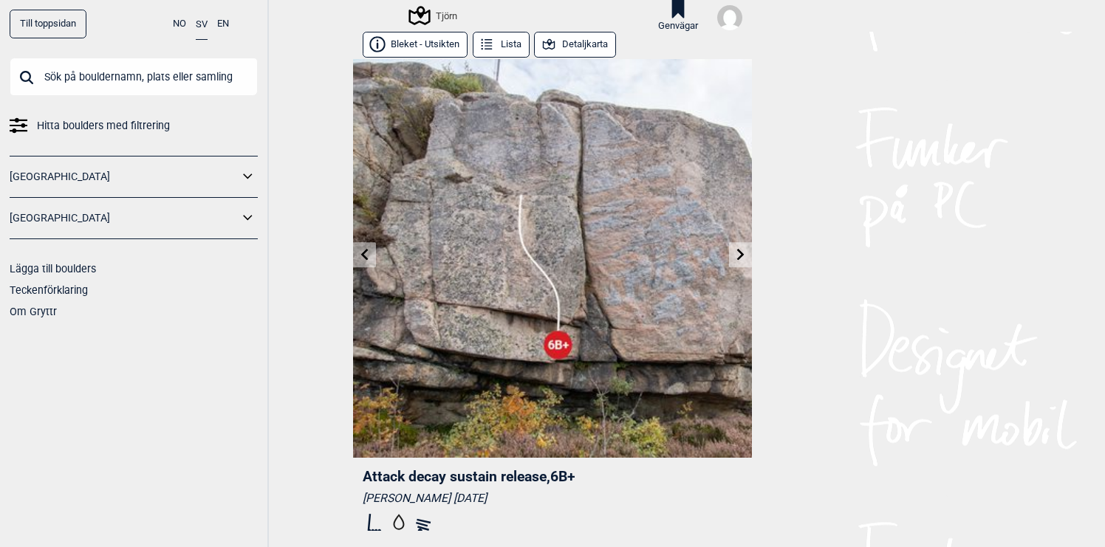
click at [737, 255] on icon at bounding box center [741, 255] width 12 height 12
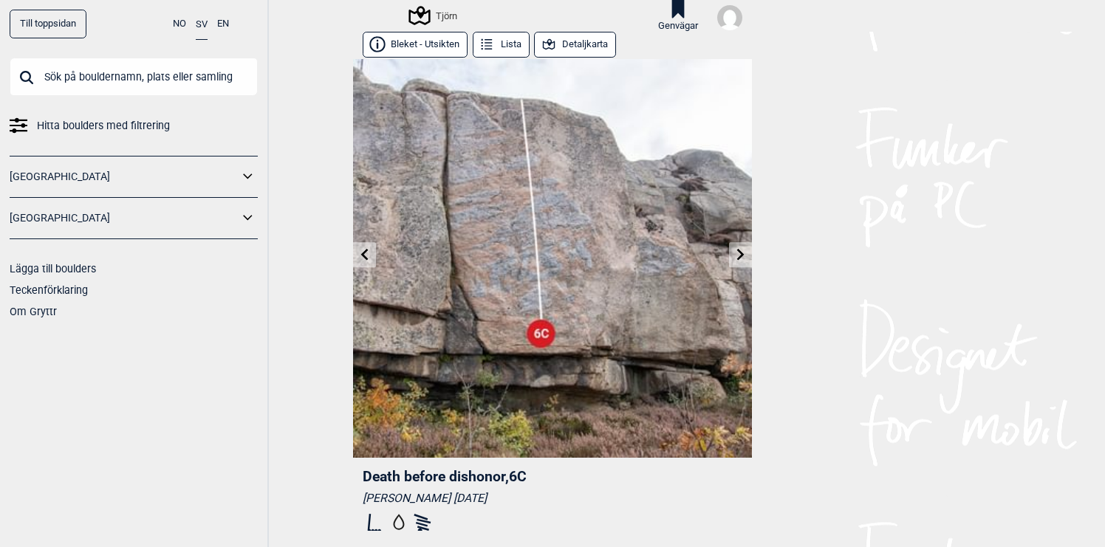
click at [735, 255] on icon at bounding box center [741, 255] width 12 height 12
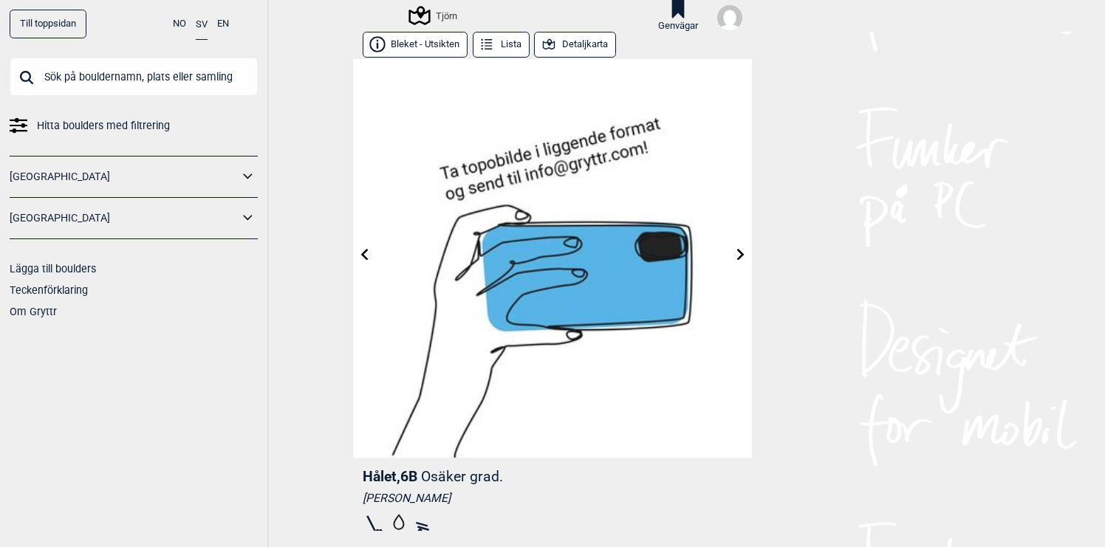
click at [741, 254] on icon at bounding box center [740, 255] width 7 height 12
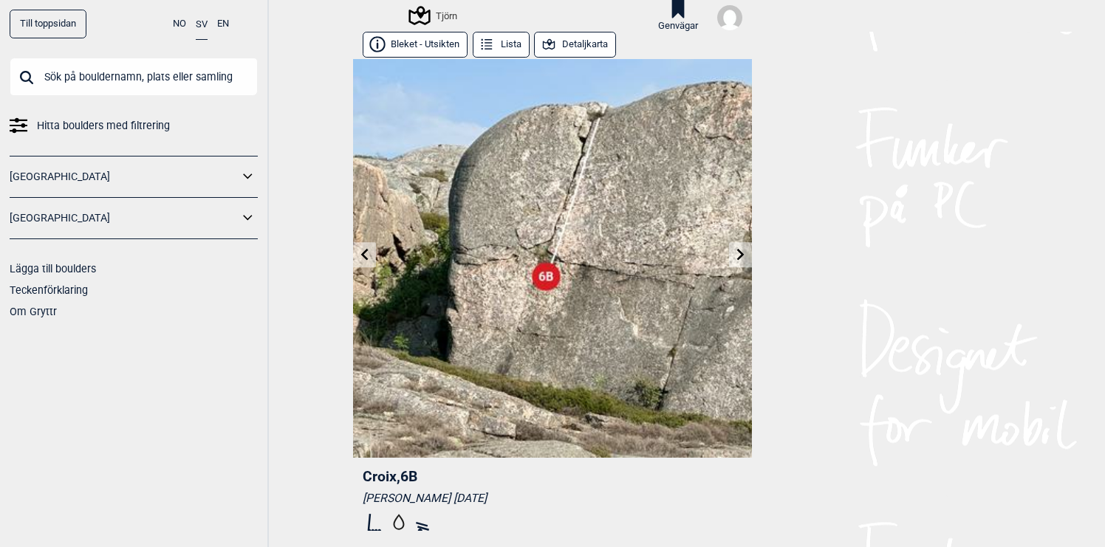
click at [741, 254] on icon at bounding box center [740, 255] width 7 height 12
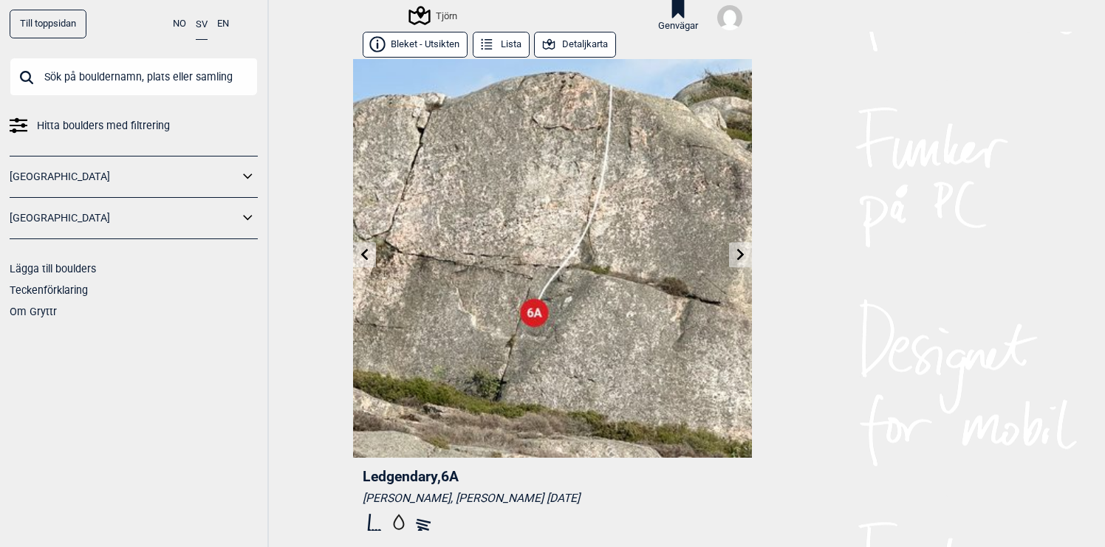
click at [741, 254] on icon at bounding box center [740, 255] width 7 height 12
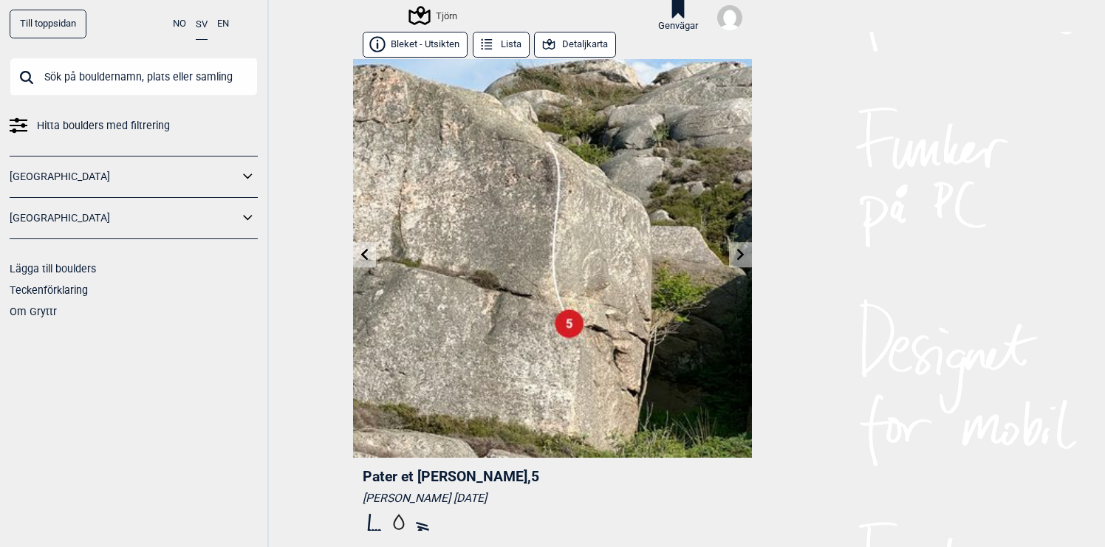
click at [741, 254] on icon at bounding box center [740, 255] width 7 height 12
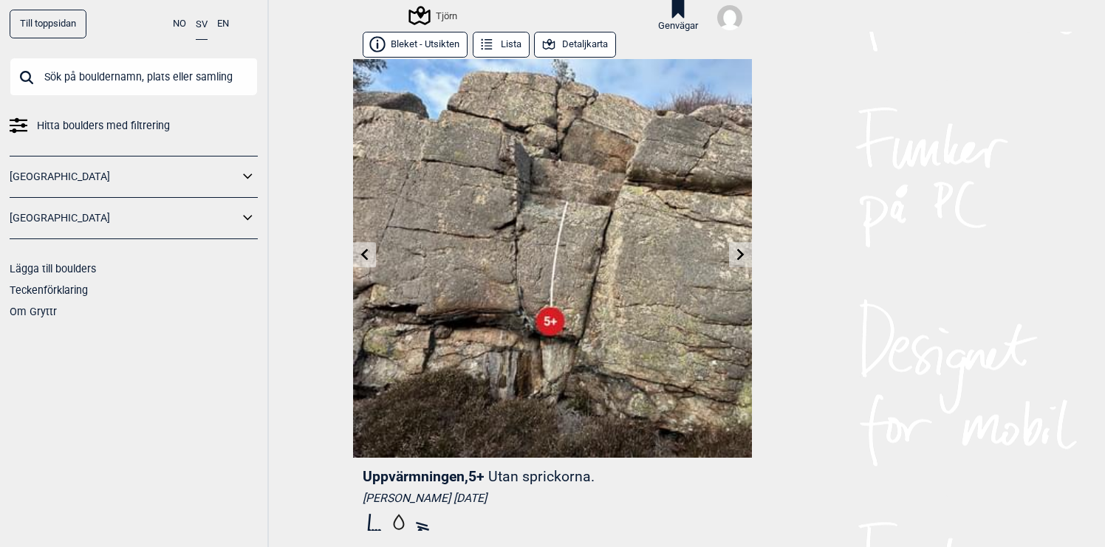
click at [741, 254] on icon at bounding box center [740, 255] width 7 height 12
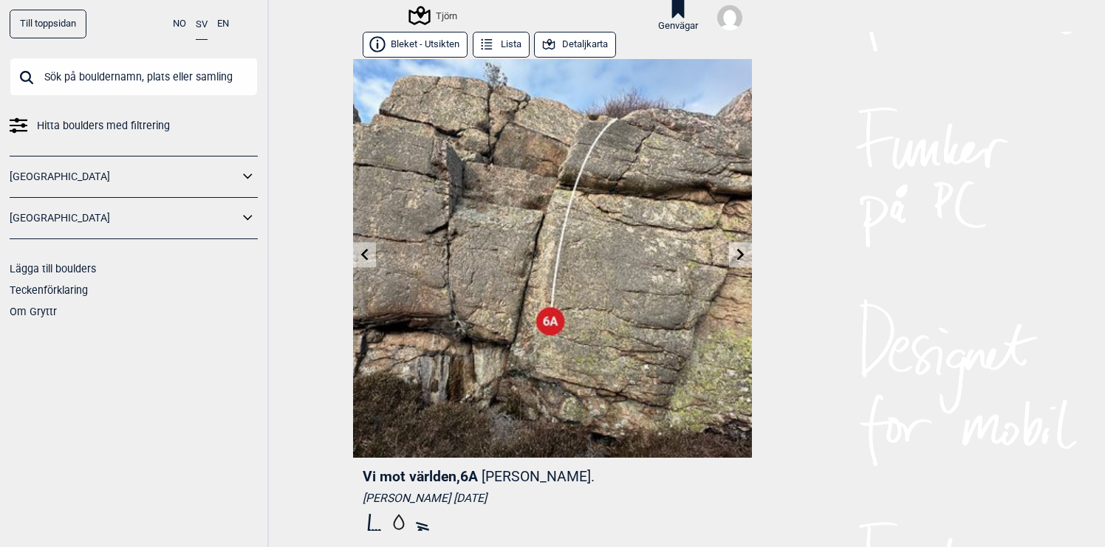
click at [741, 254] on icon at bounding box center [740, 255] width 7 height 12
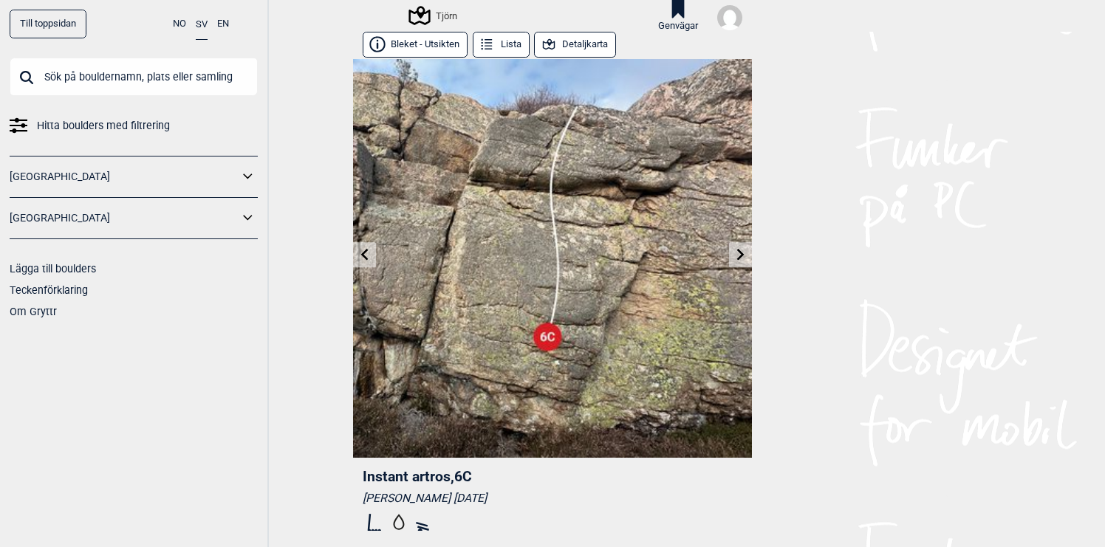
click at [741, 253] on icon at bounding box center [740, 255] width 7 height 12
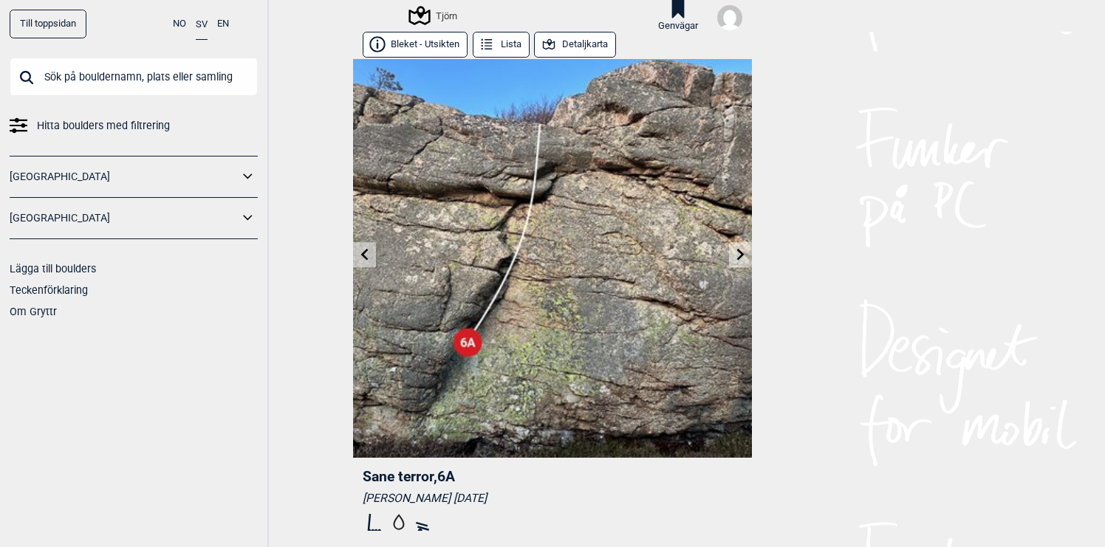
click at [741, 253] on icon at bounding box center [740, 255] width 7 height 12
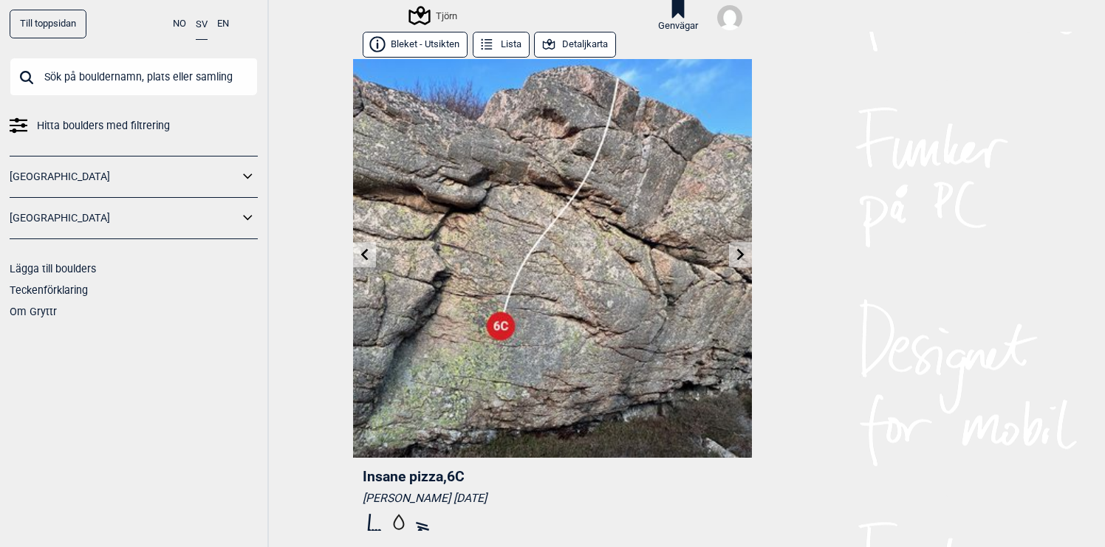
click at [741, 253] on icon at bounding box center [740, 255] width 7 height 12
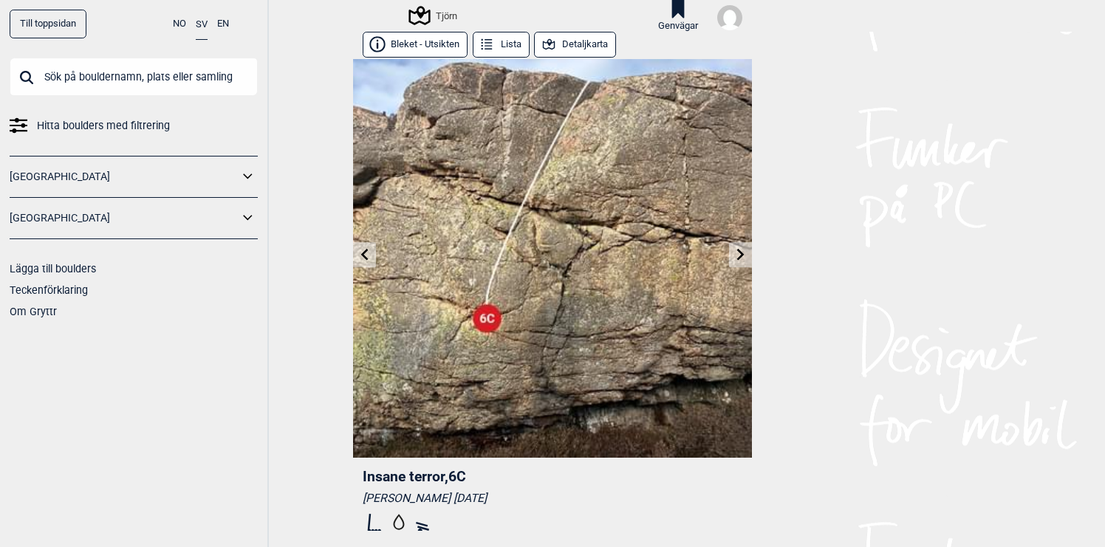
click at [741, 253] on icon at bounding box center [740, 255] width 7 height 12
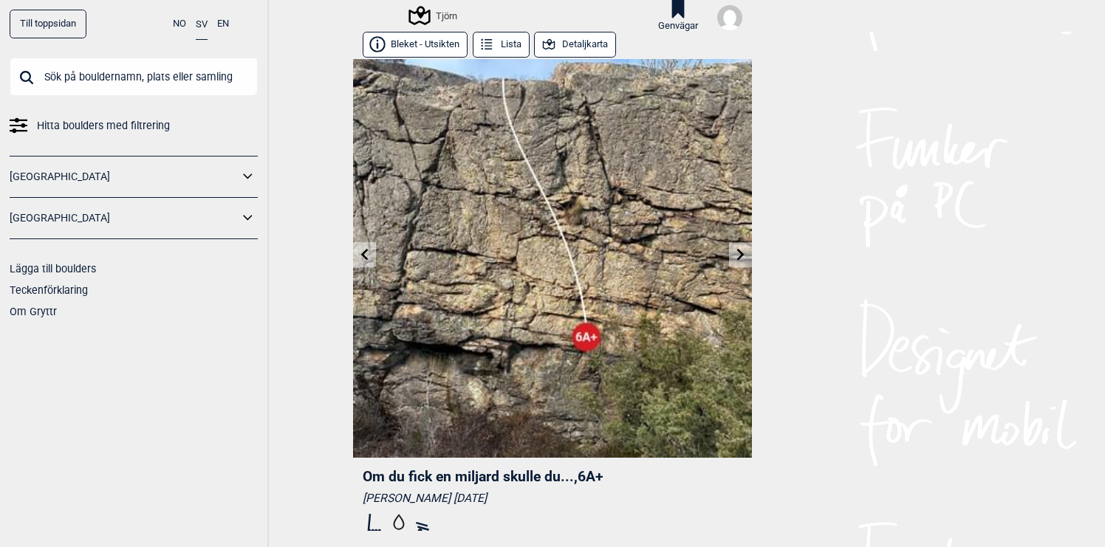
click at [741, 253] on icon at bounding box center [740, 255] width 7 height 12
